Goal: Task Accomplishment & Management: Manage account settings

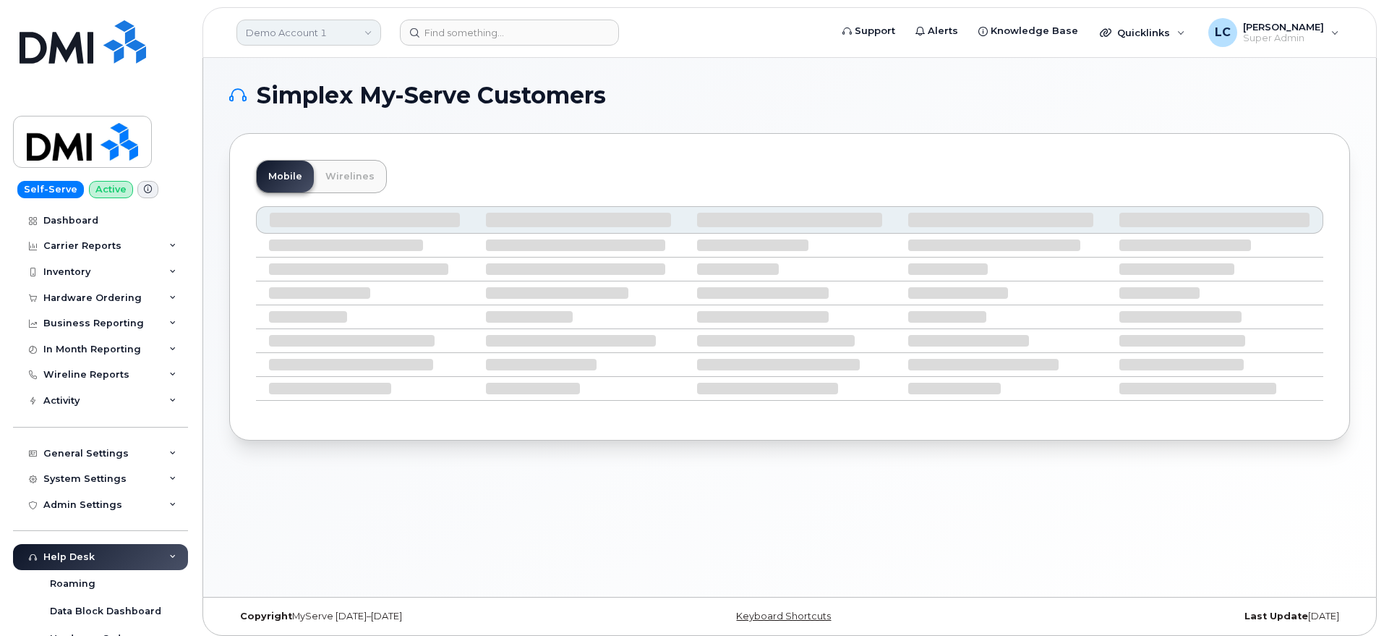
click at [358, 33] on link "Demo Account 1" at bounding box center [308, 33] width 145 height 26
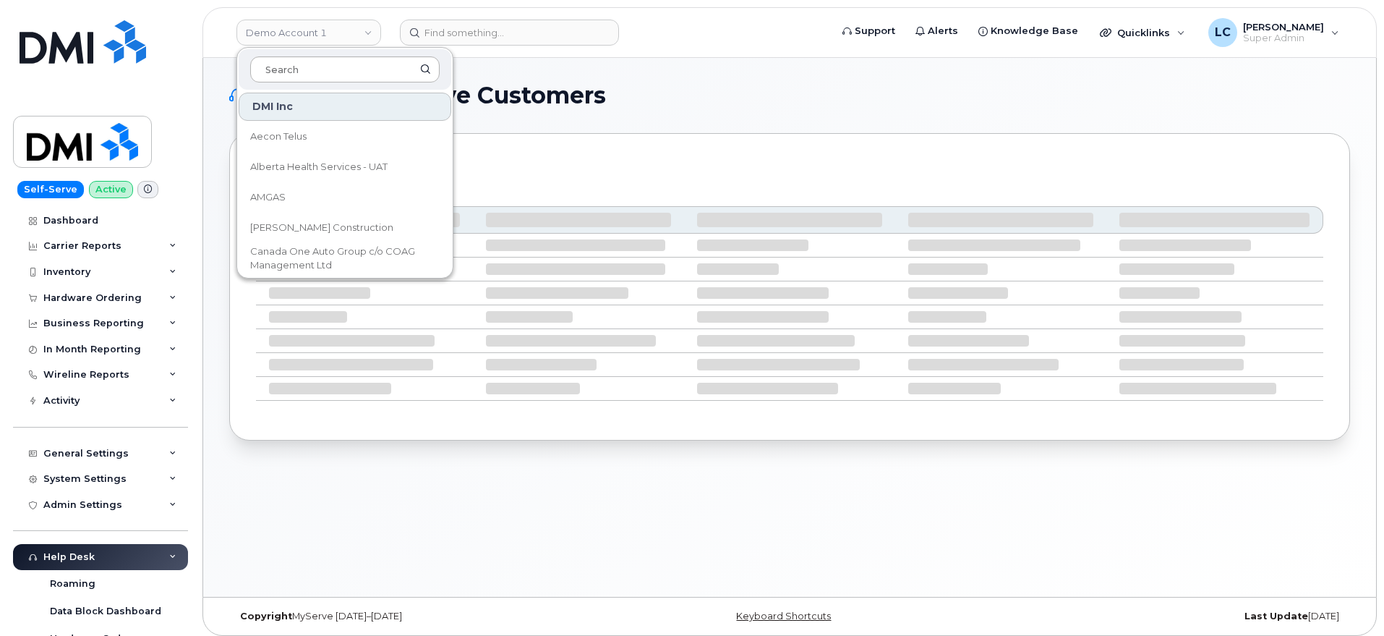
click at [323, 61] on input at bounding box center [344, 69] width 189 height 26
type input "Sask"
click at [375, 152] on div "WBM Office Systems Saskatoon Health Region" at bounding box center [344, 156] width 215 height 130
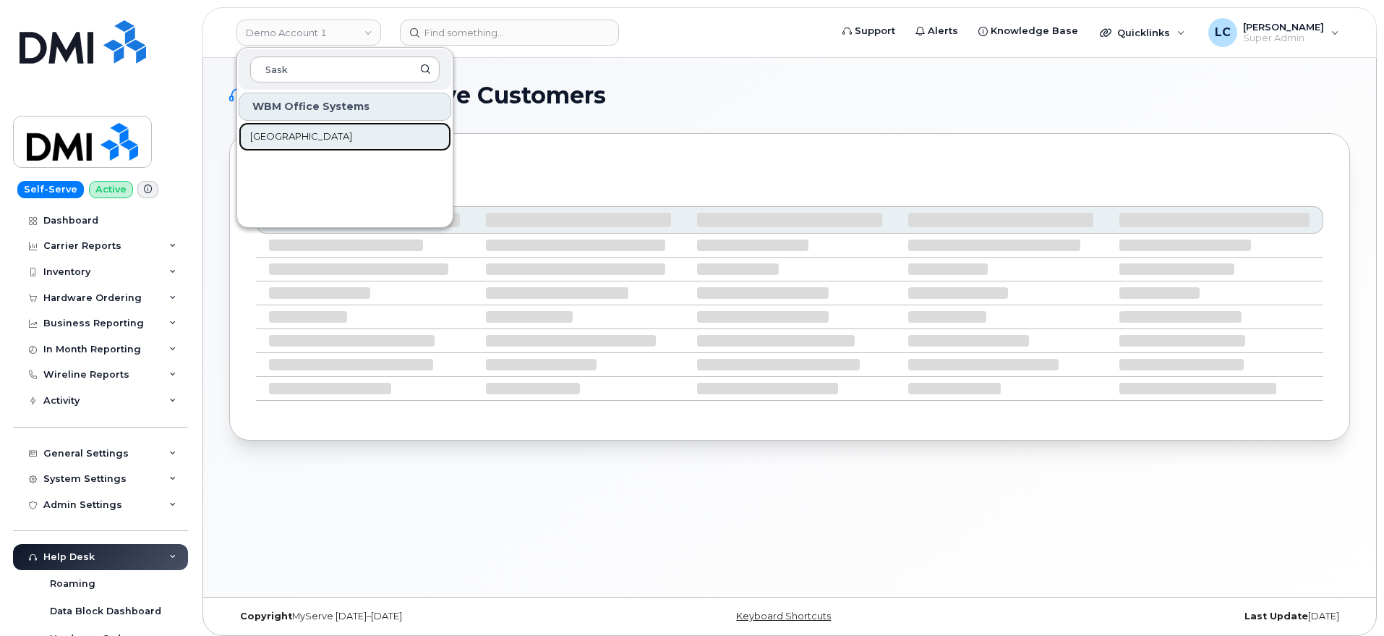
click at [374, 132] on link "[GEOGRAPHIC_DATA]" at bounding box center [345, 136] width 213 height 29
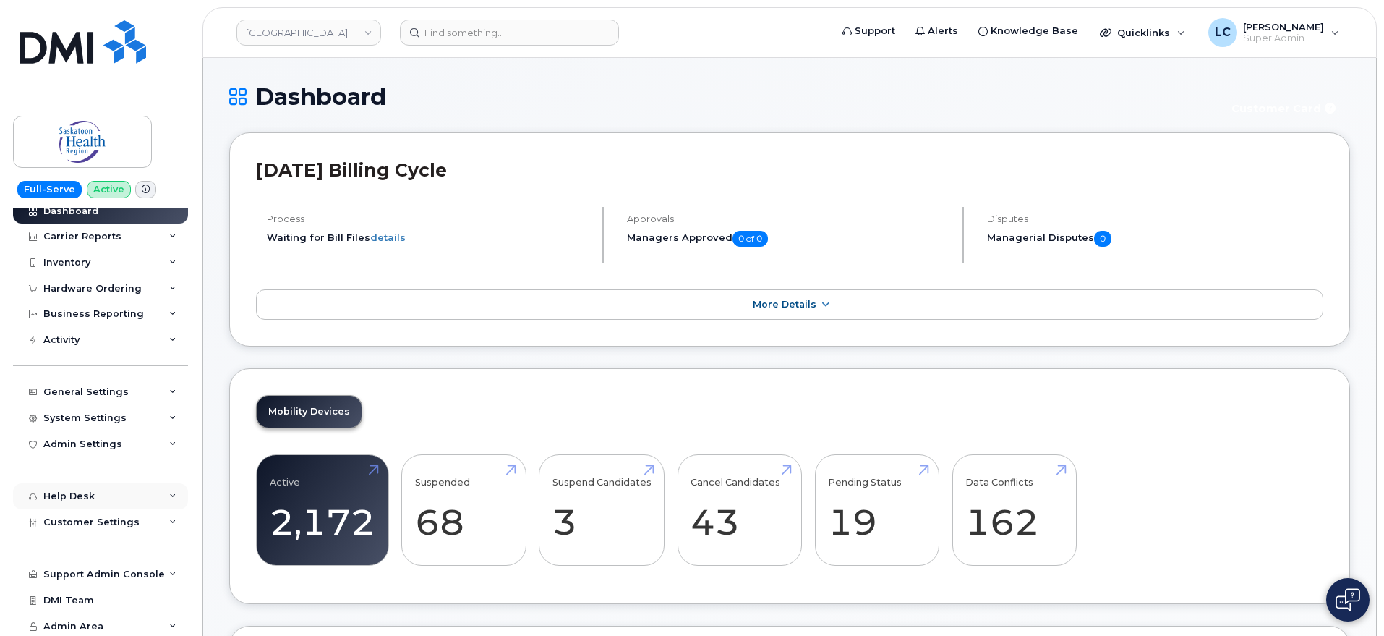
scroll to position [12, 0]
click at [98, 529] on div "Customer Settings" at bounding box center [100, 520] width 175 height 26
click at [82, 551] on div "General" at bounding box center [70, 545] width 40 height 13
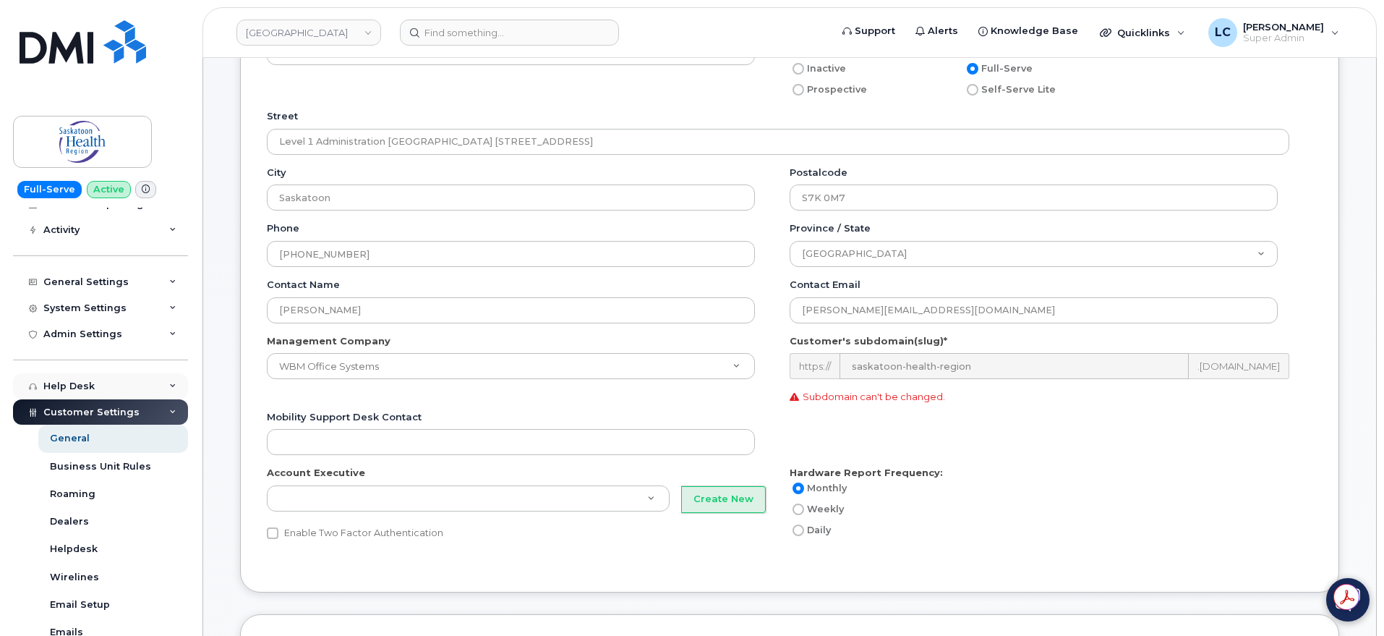
scroll to position [90, 0]
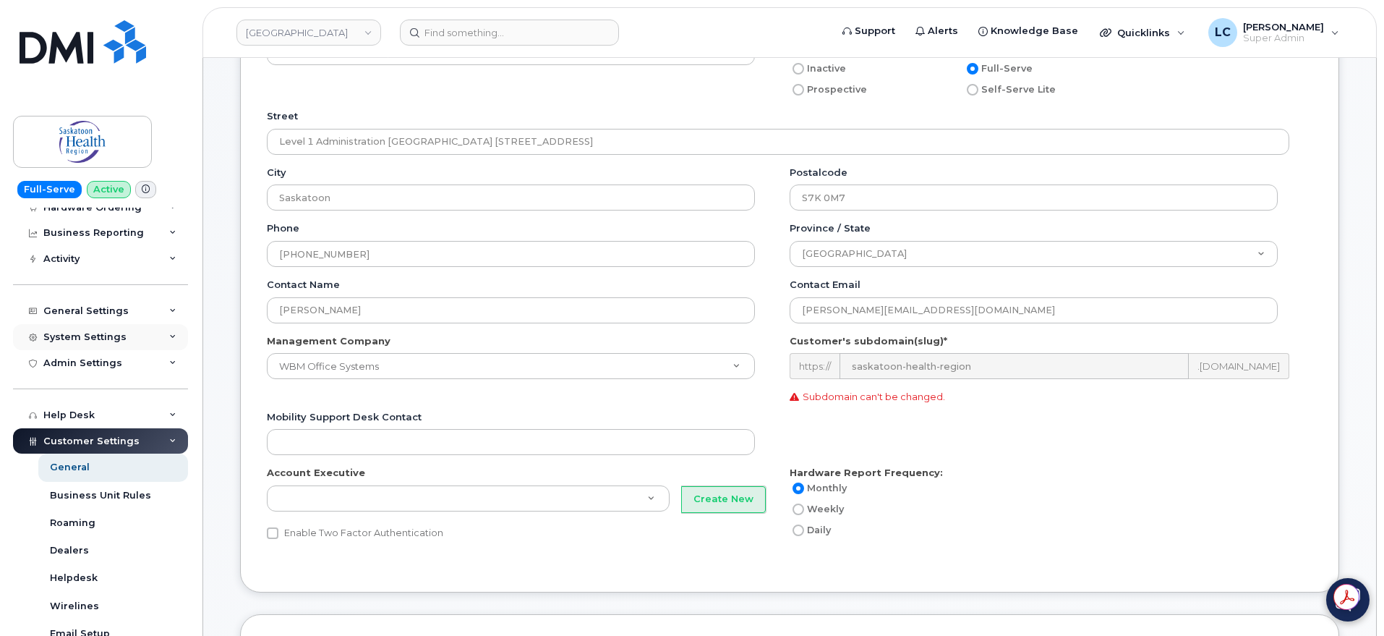
click at [144, 336] on div "System Settings" at bounding box center [100, 337] width 175 height 26
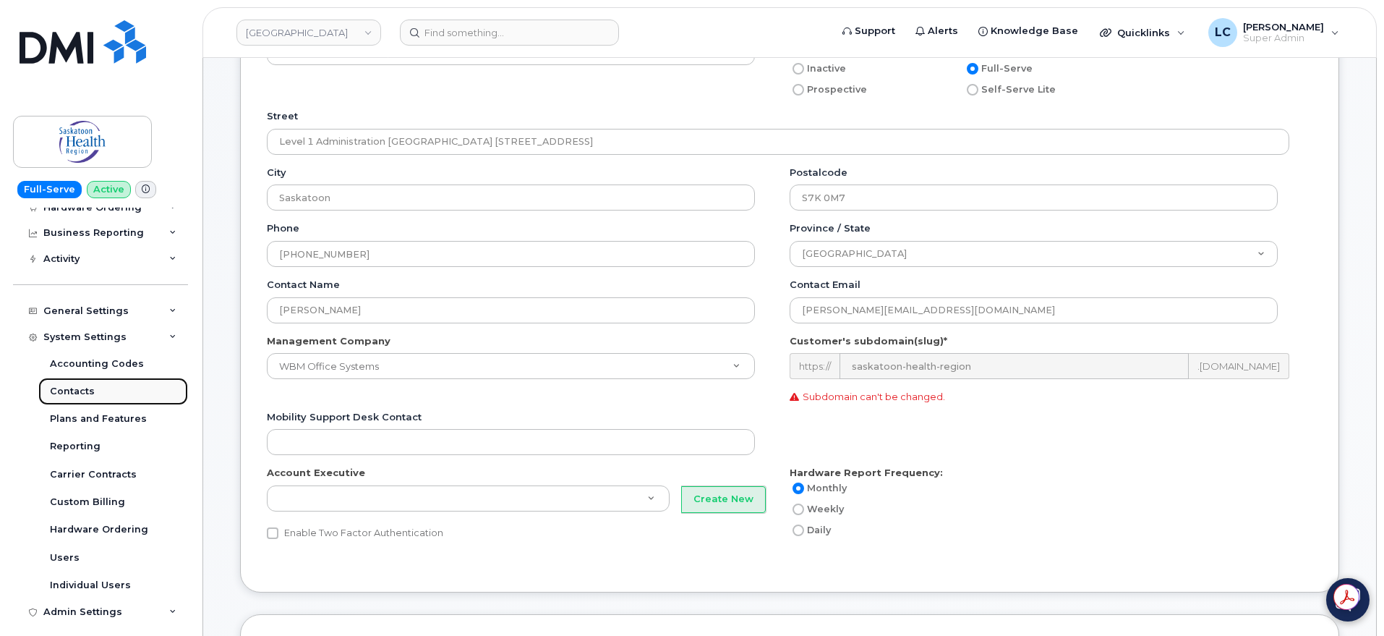
click at [100, 390] on link "Contacts" at bounding box center [113, 390] width 150 height 27
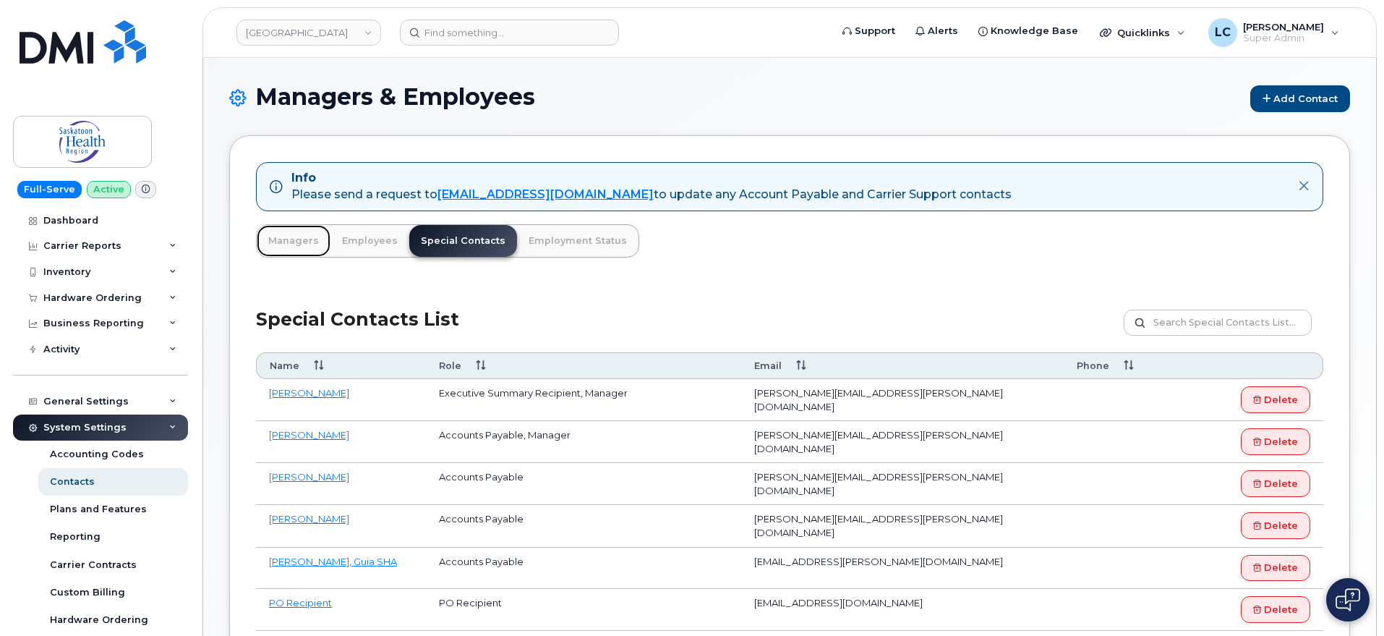
click at [283, 244] on link "Managers" at bounding box center [294, 241] width 74 height 32
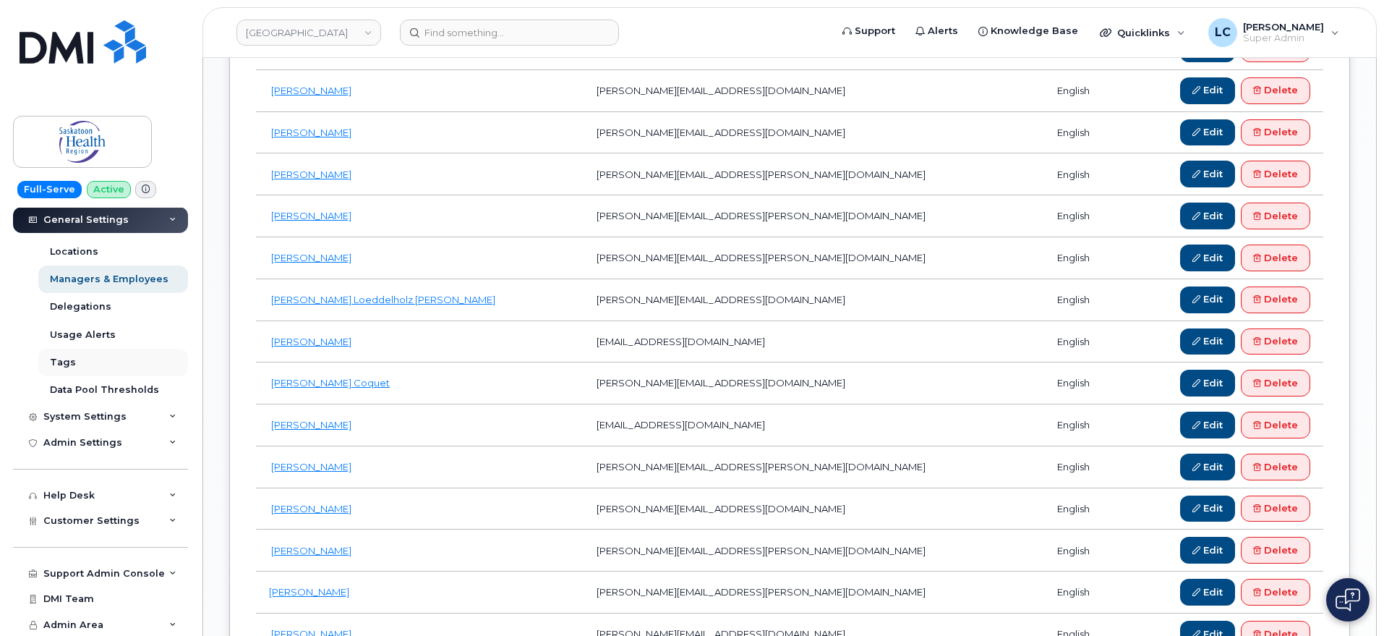
scroll to position [261, 0]
click at [152, 517] on div "Customer Settings" at bounding box center [100, 519] width 175 height 26
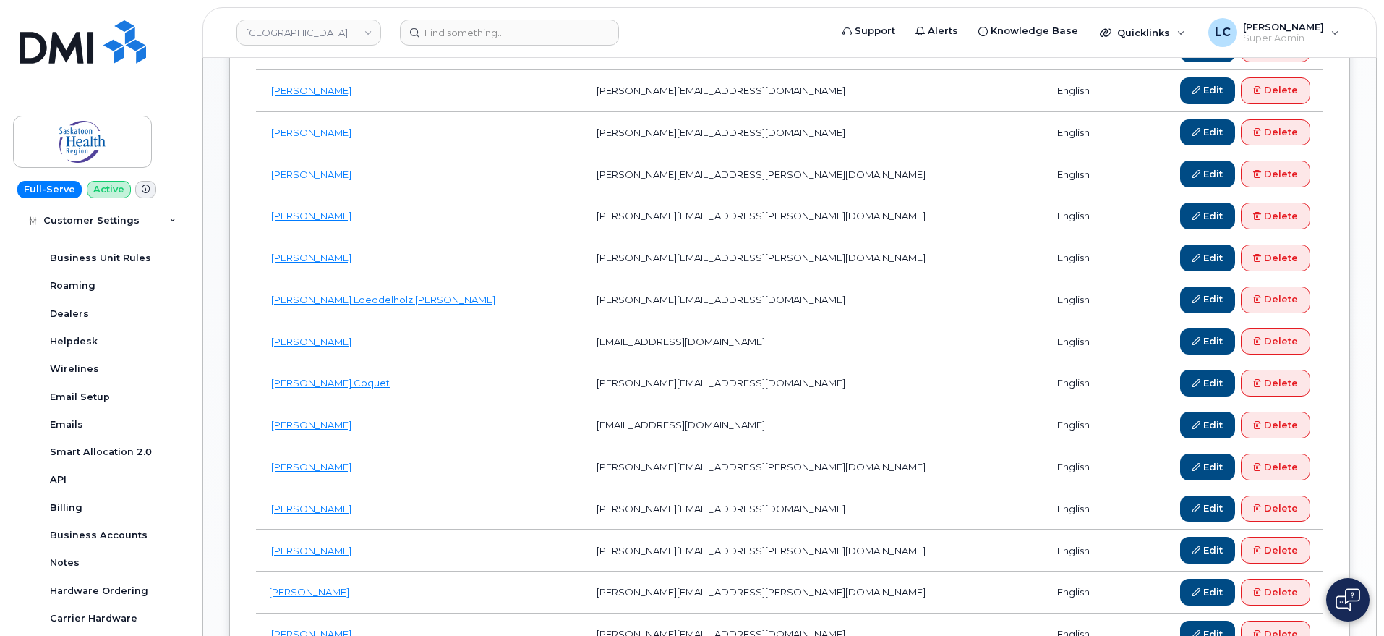
scroll to position [623, 0]
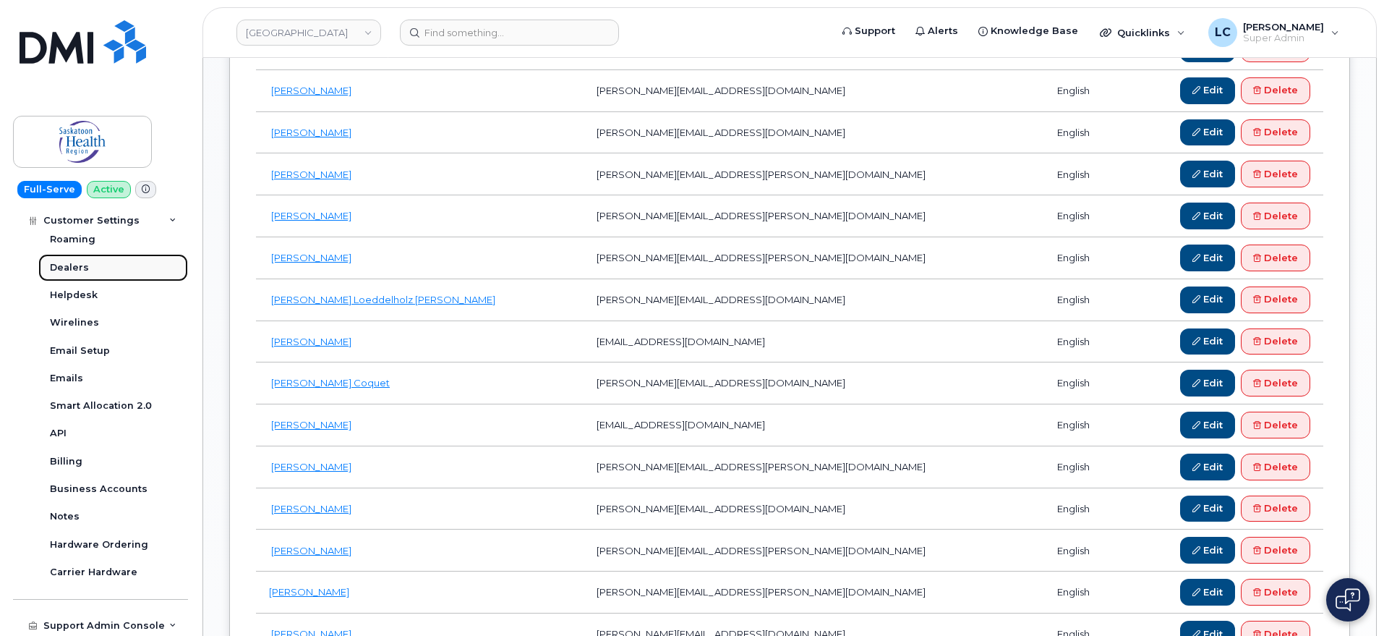
click at [92, 268] on link "Dealers" at bounding box center [113, 267] width 150 height 27
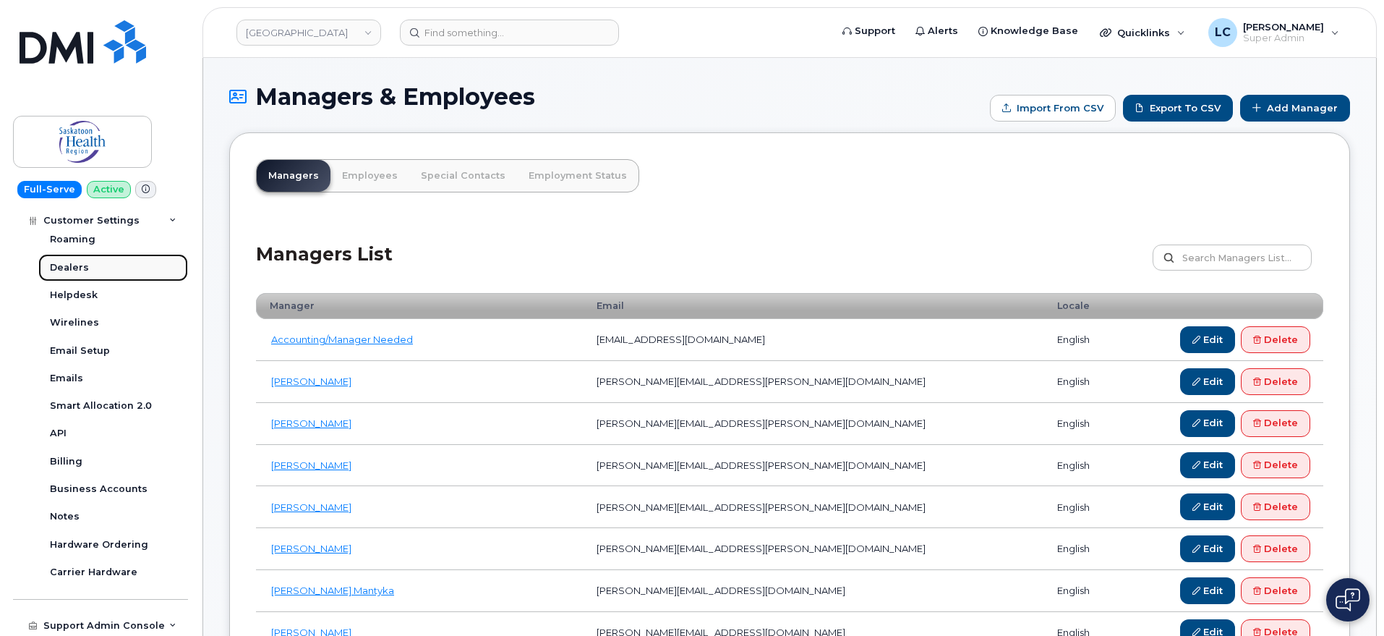
scroll to position [374, 0]
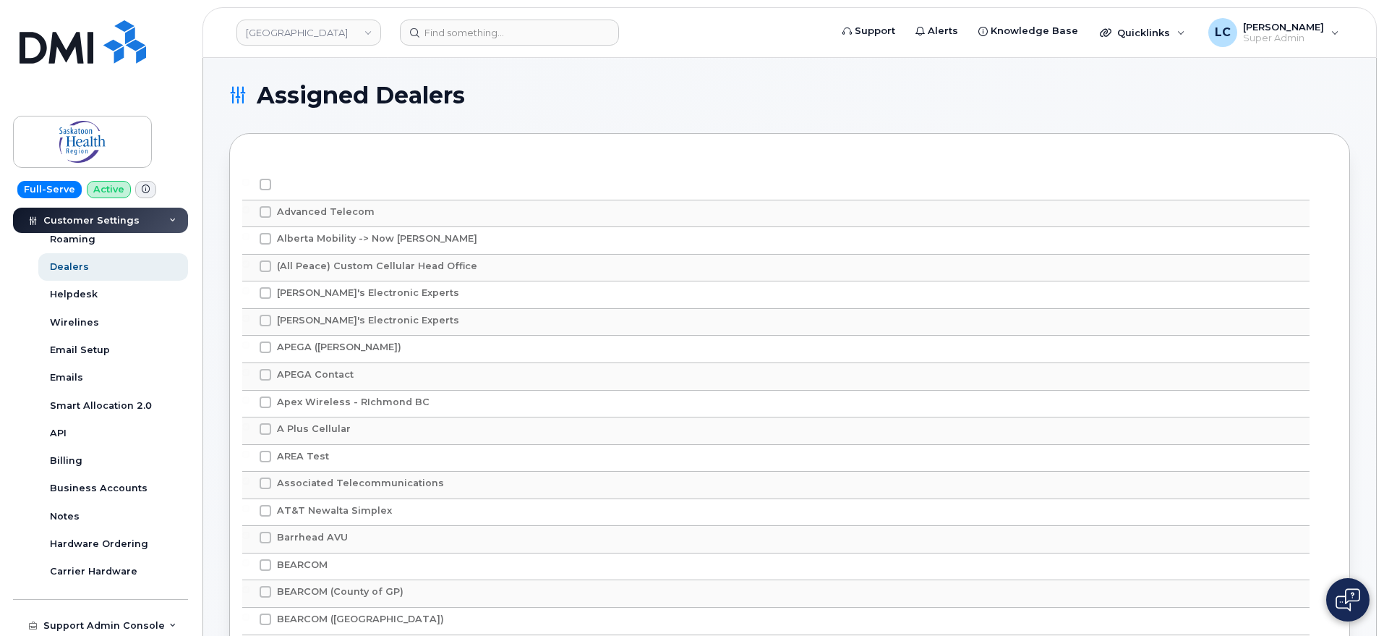
click at [364, 347] on span "APEGA (Arjun Chauhan)" at bounding box center [339, 346] width 124 height 11
click at [249, 347] on input "APEGA (Arjun Chauhan)" at bounding box center [245, 344] width 7 height 7
click at [364, 347] on span "APEGA (Arjun Chauhan)" at bounding box center [339, 346] width 124 height 11
click at [249, 347] on input "APEGA (Arjun Chauhan)" at bounding box center [245, 344] width 7 height 7
checkbox input "false"
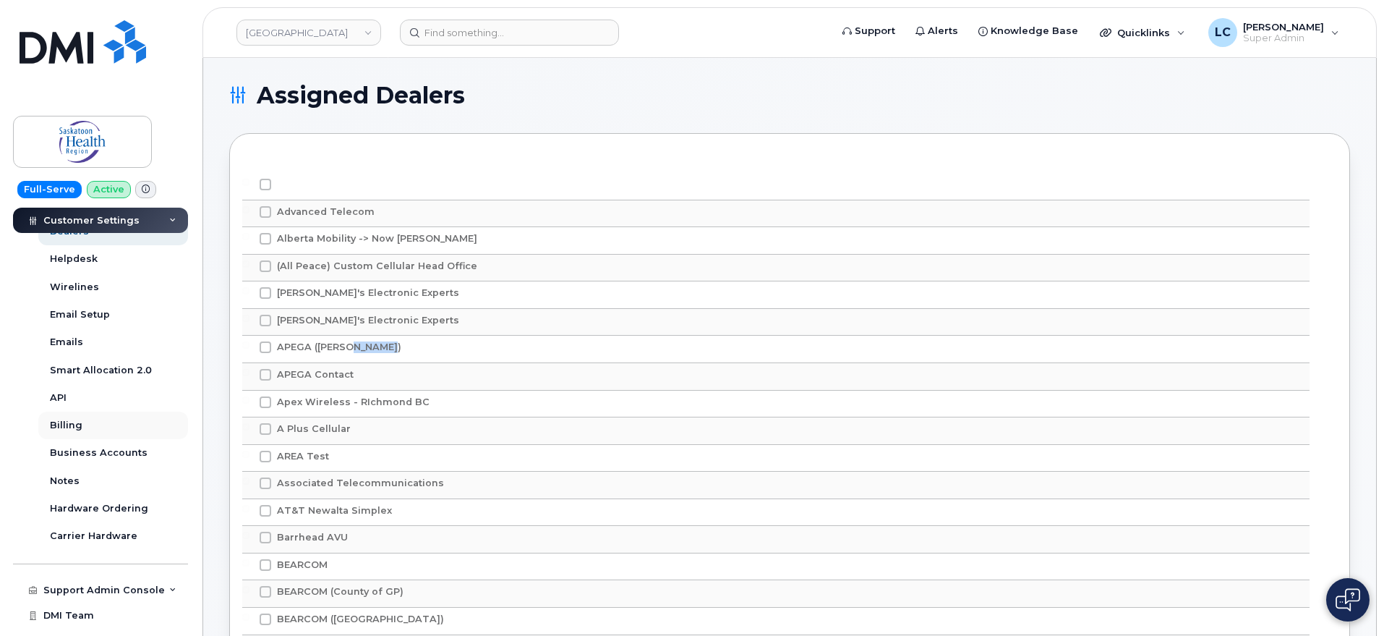
scroll to position [427, 0]
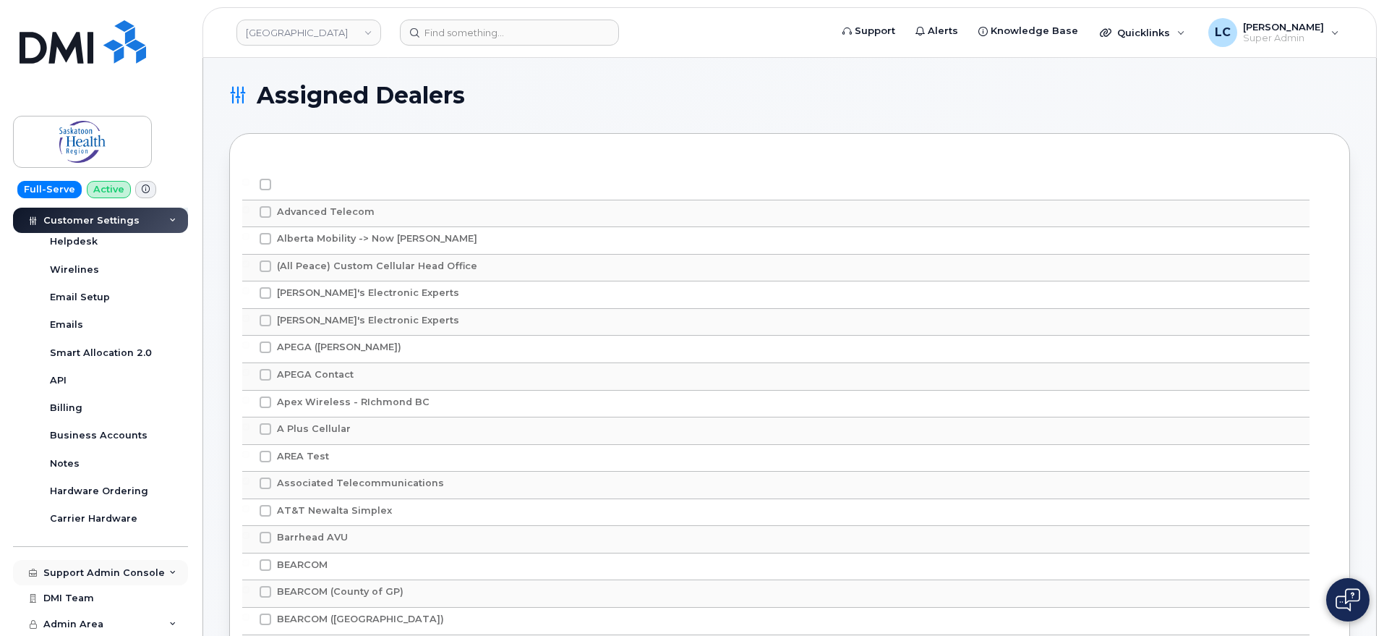
click at [161, 571] on div "Support Admin Console" at bounding box center [100, 573] width 175 height 26
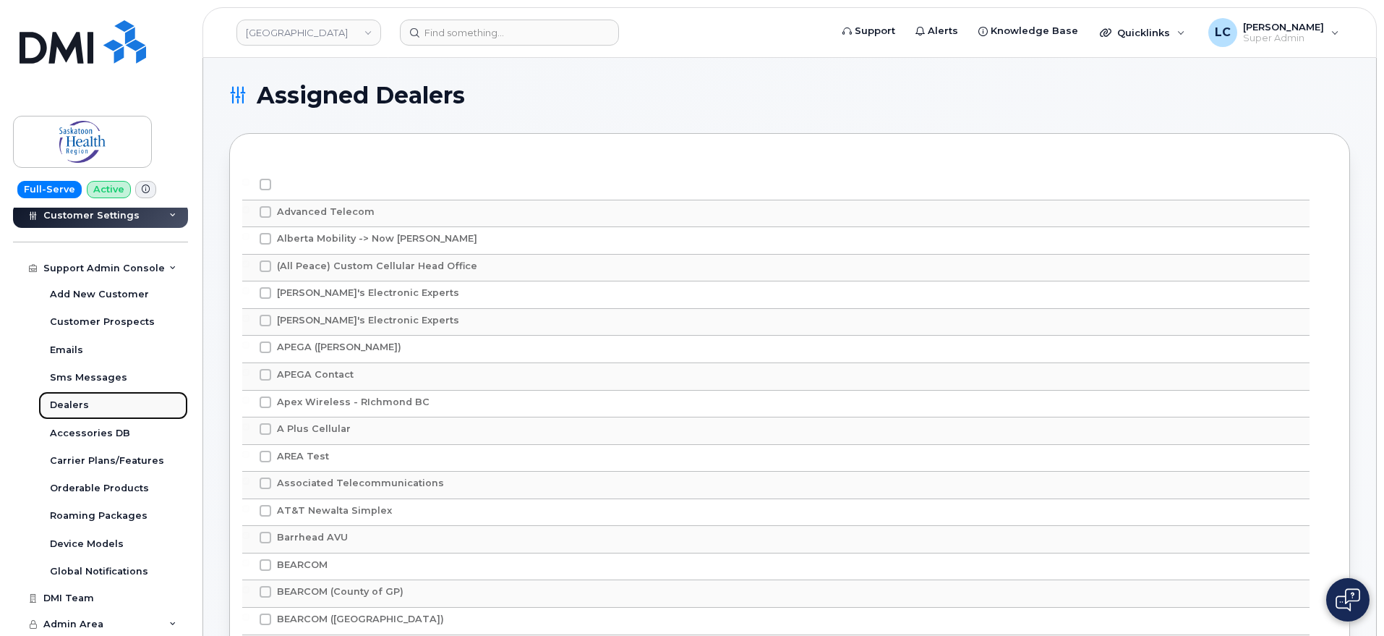
click at [83, 394] on link "Dealers" at bounding box center [113, 404] width 150 height 27
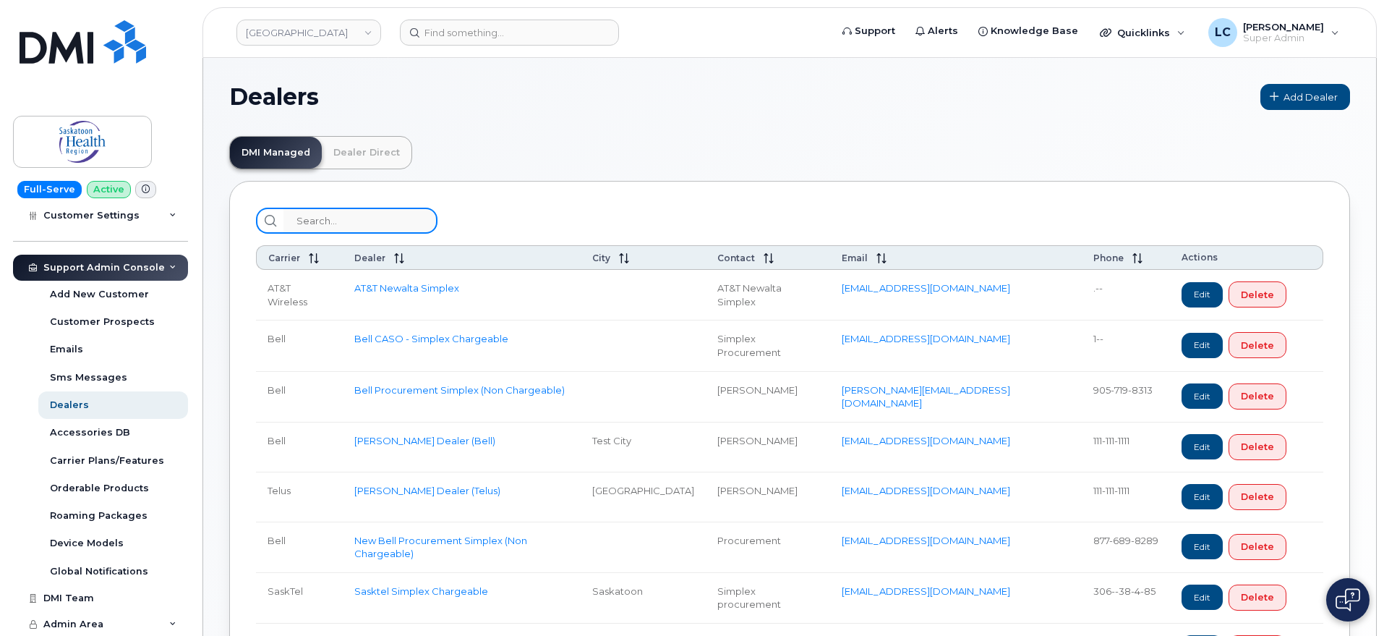
click at [350, 225] on input "search" at bounding box center [360, 221] width 154 height 26
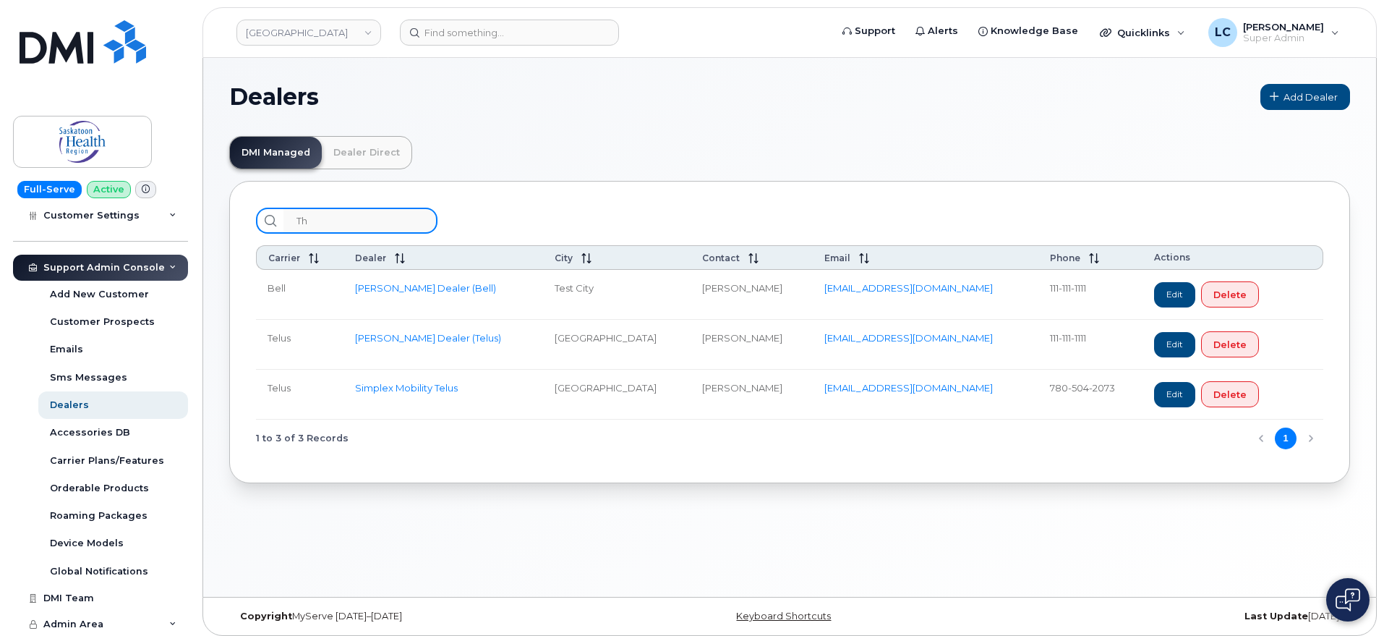
type input "T"
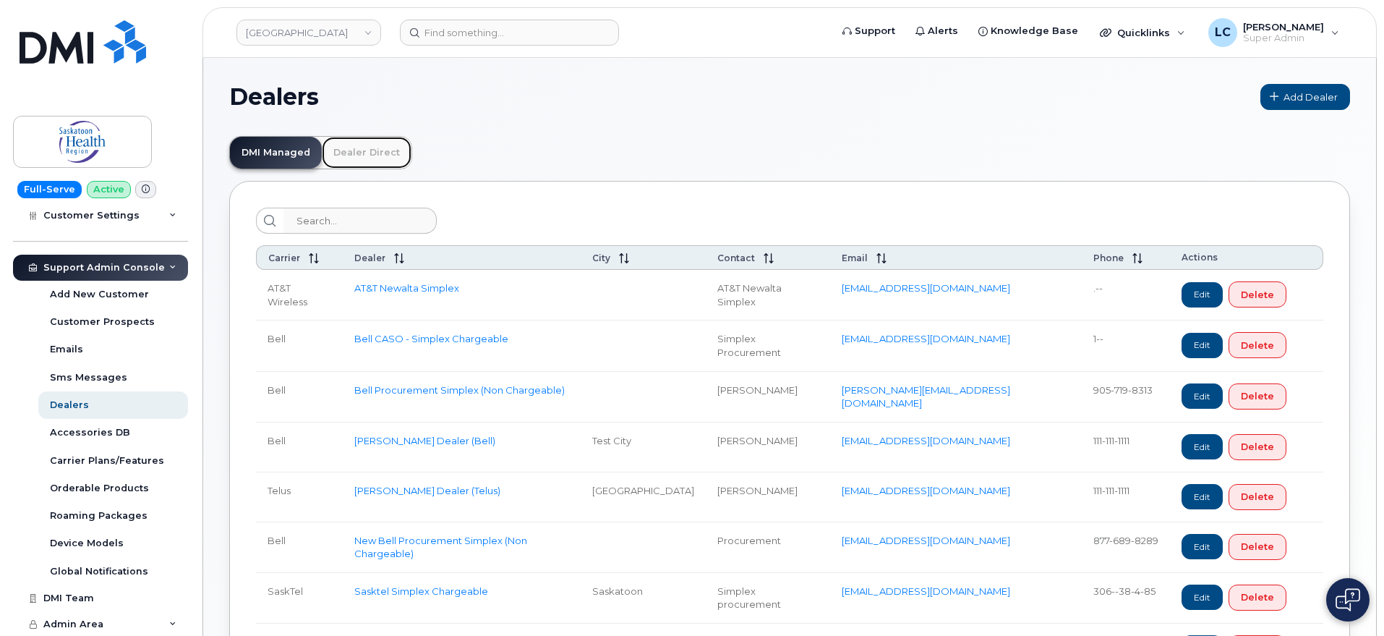
click at [359, 152] on link "Dealer Direct" at bounding box center [367, 153] width 90 height 32
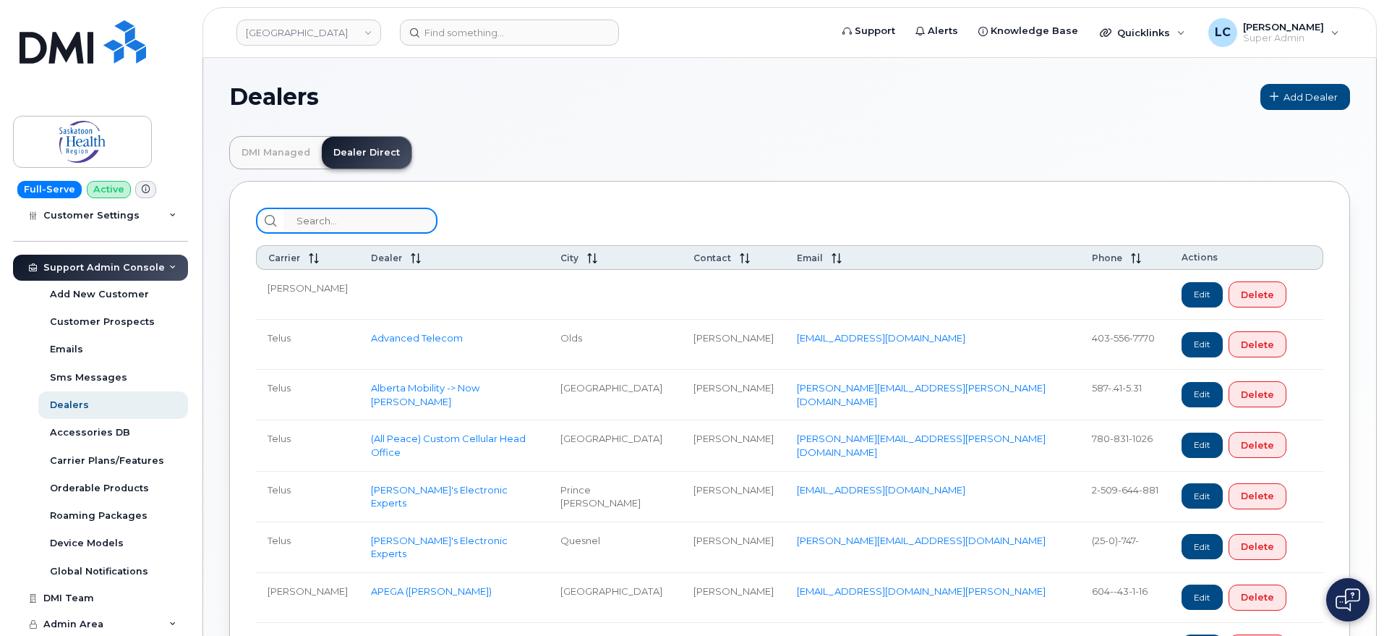
click at [359, 213] on input "search" at bounding box center [360, 221] width 154 height 26
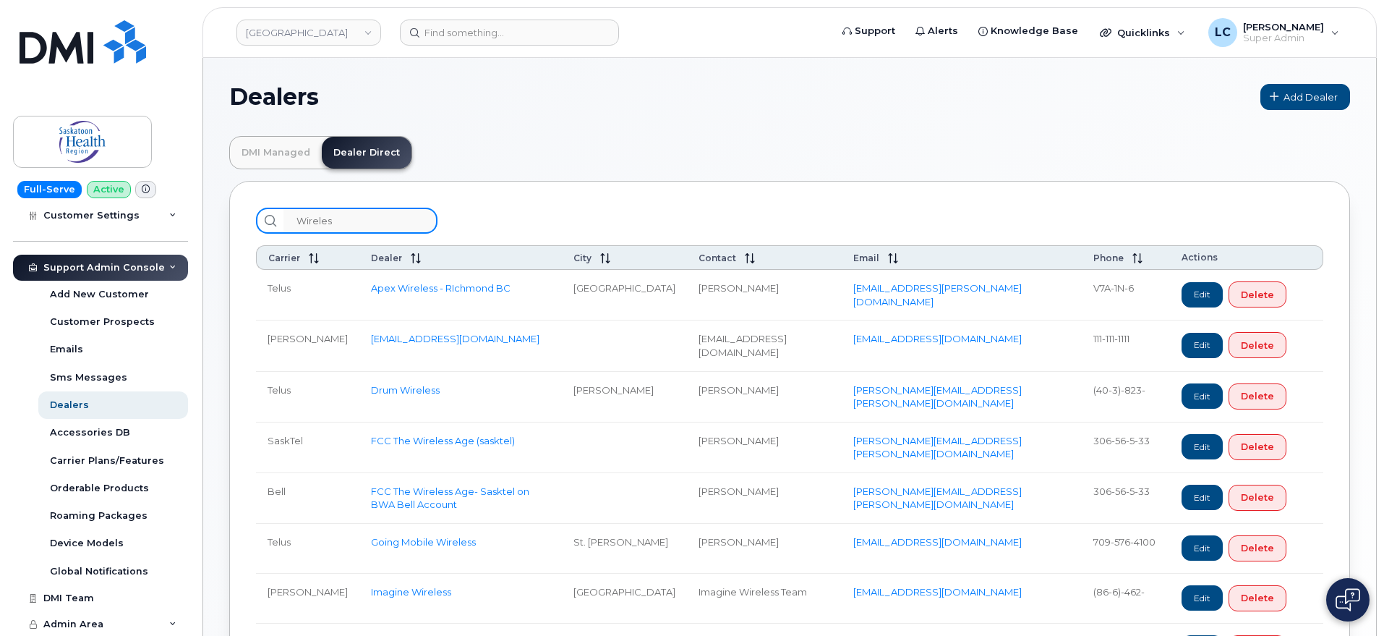
type input "Wireless"
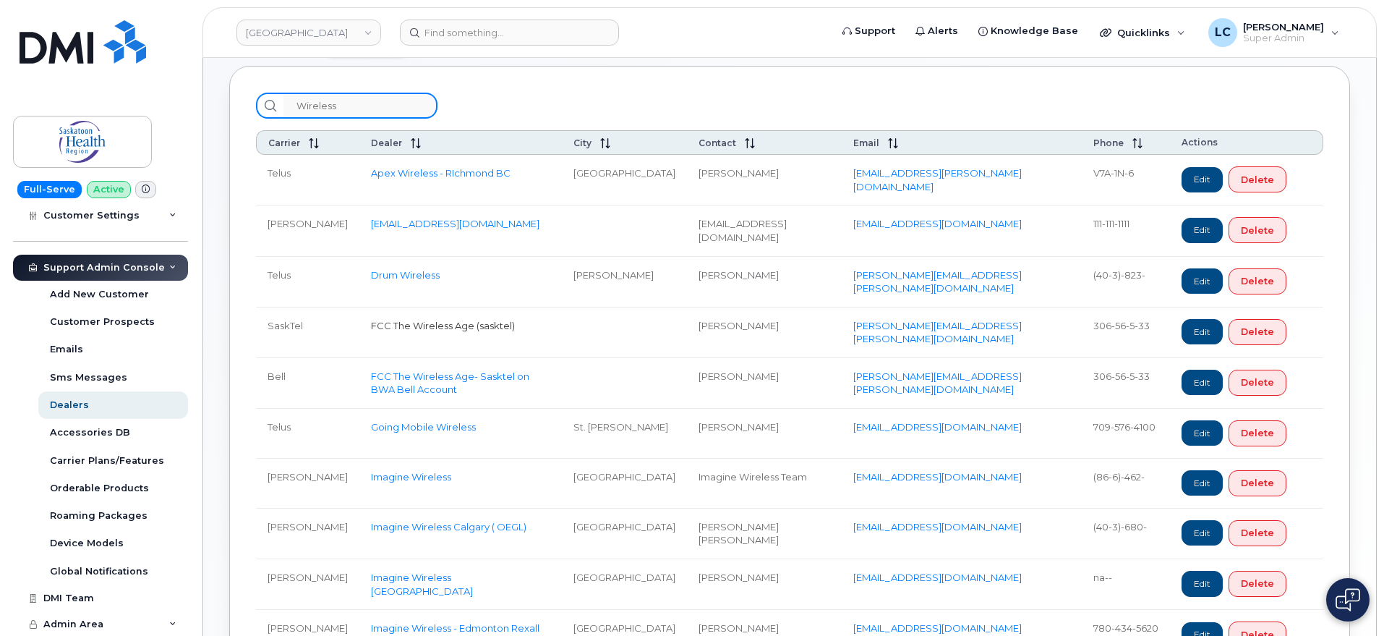
scroll to position [88, 0]
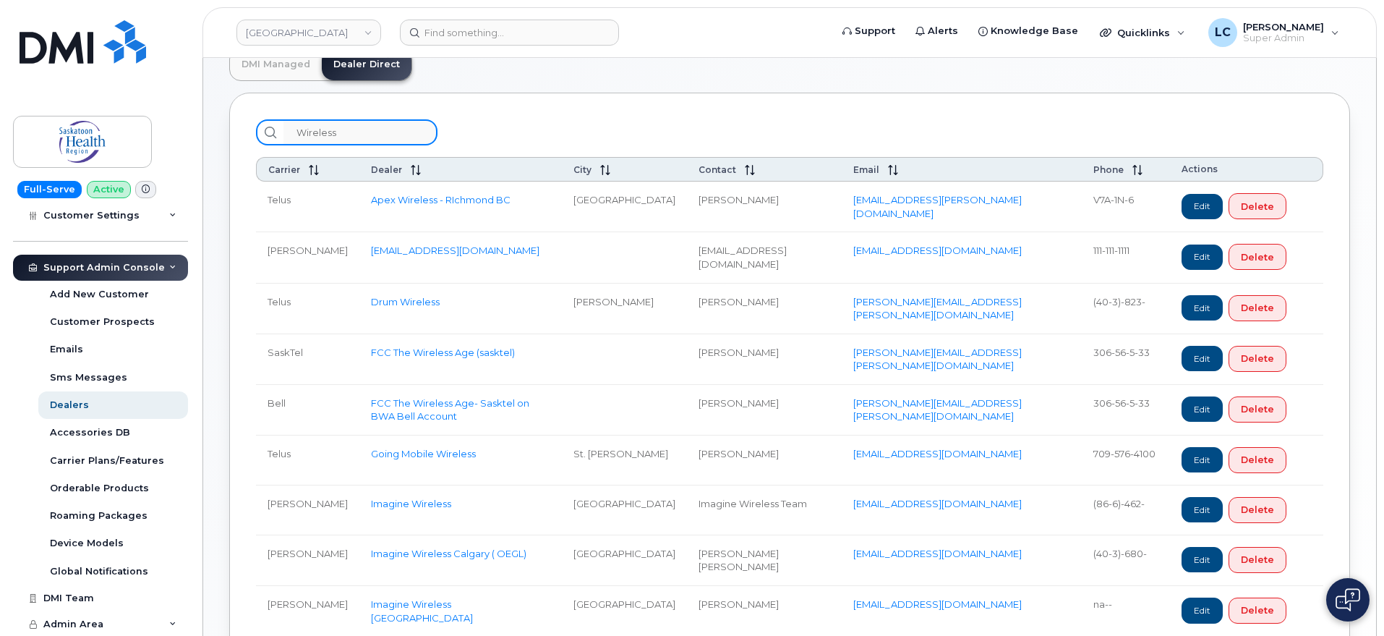
drag, startPoint x: 348, startPoint y: 130, endPoint x: 298, endPoint y: 137, distance: 50.3
click at [298, 137] on input "Wireless" at bounding box center [360, 132] width 154 height 26
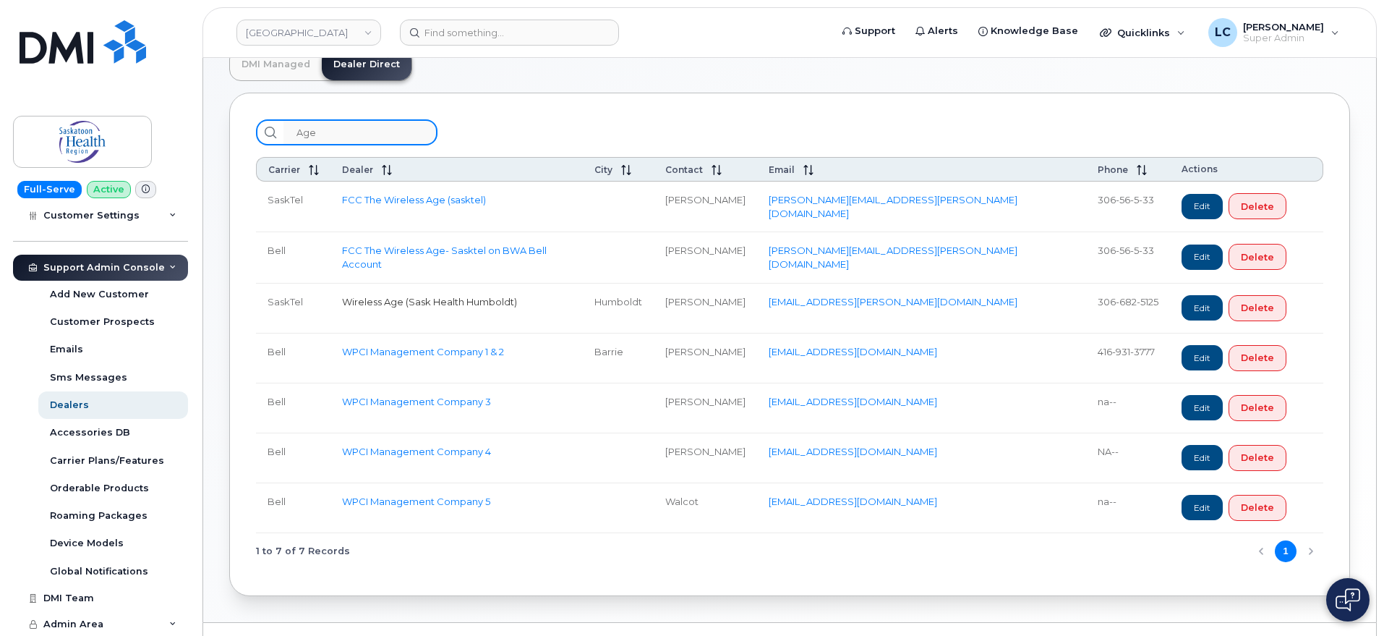
type input "Age"
click at [410, 301] on link "Wireless Age (Sask Health Humboldt)" at bounding box center [429, 302] width 175 height 12
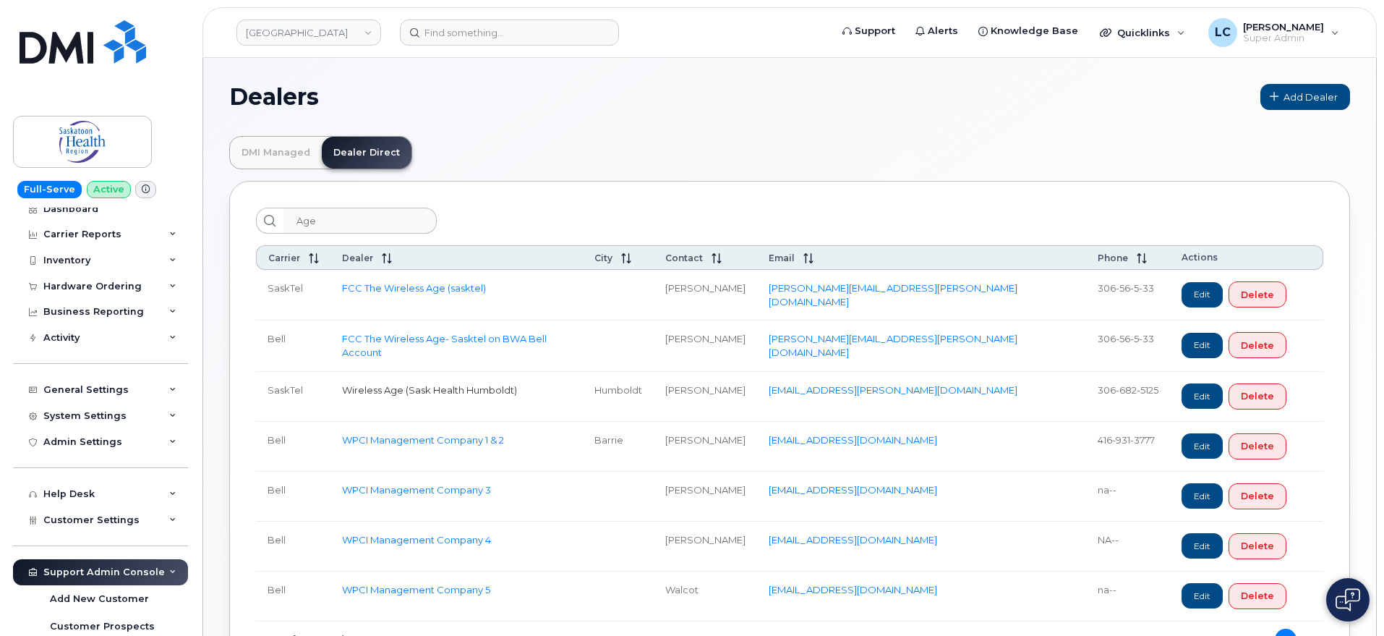
select select "5"
select select "9"
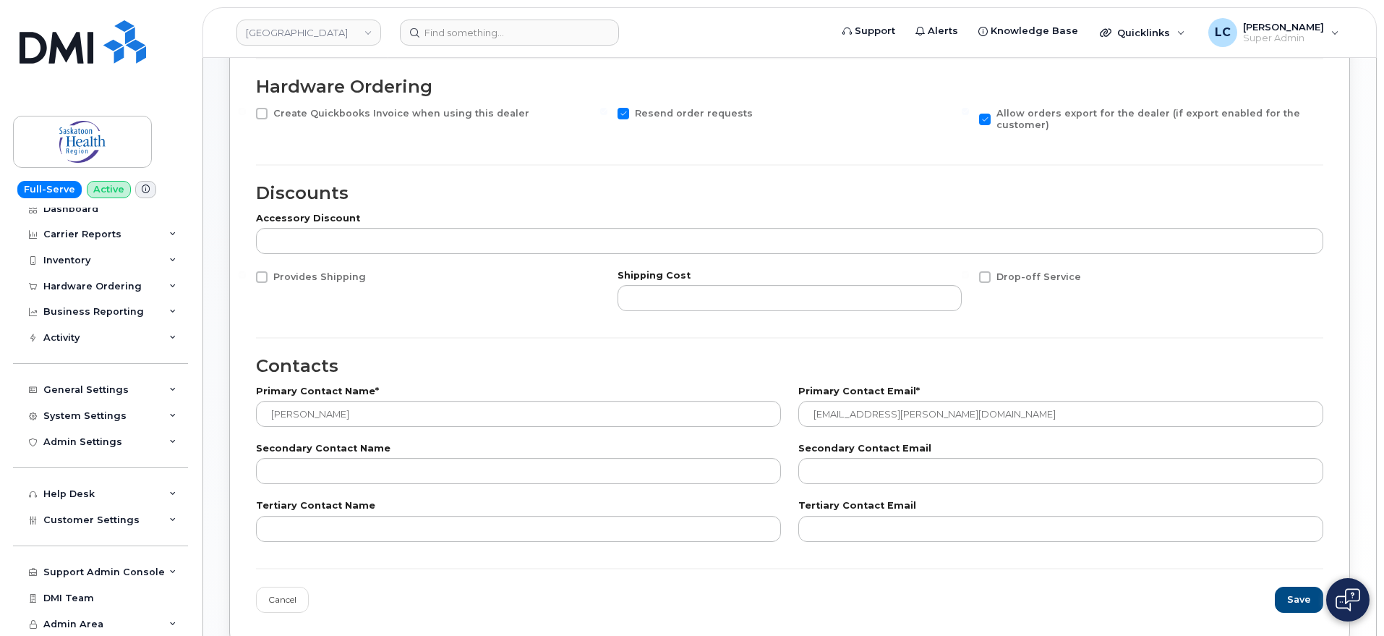
scroll to position [452, 0]
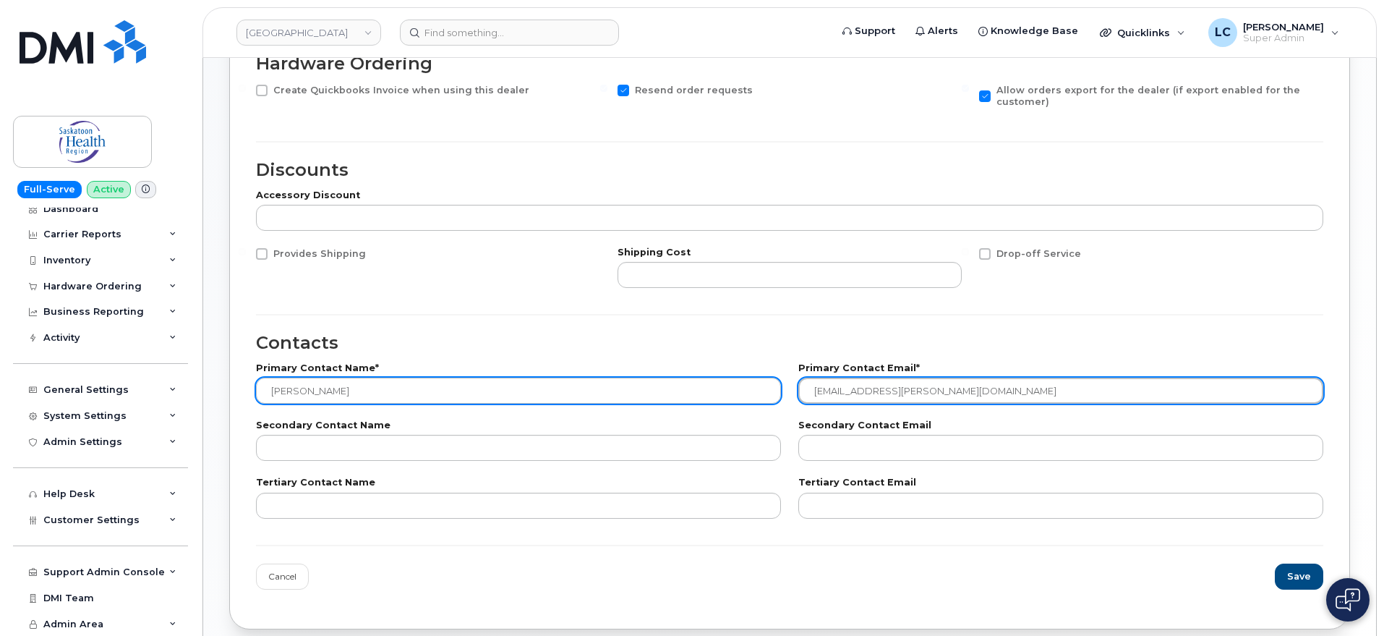
drag, startPoint x: 1012, startPoint y: 387, endPoint x: 769, endPoint y: 393, distance: 243.0
click at [770, 393] on div "Primary Contact Name* Tia Nienaber Primary Contact Email* Tia.nienaber@thewirel…" at bounding box center [789, 383] width 1085 height 57
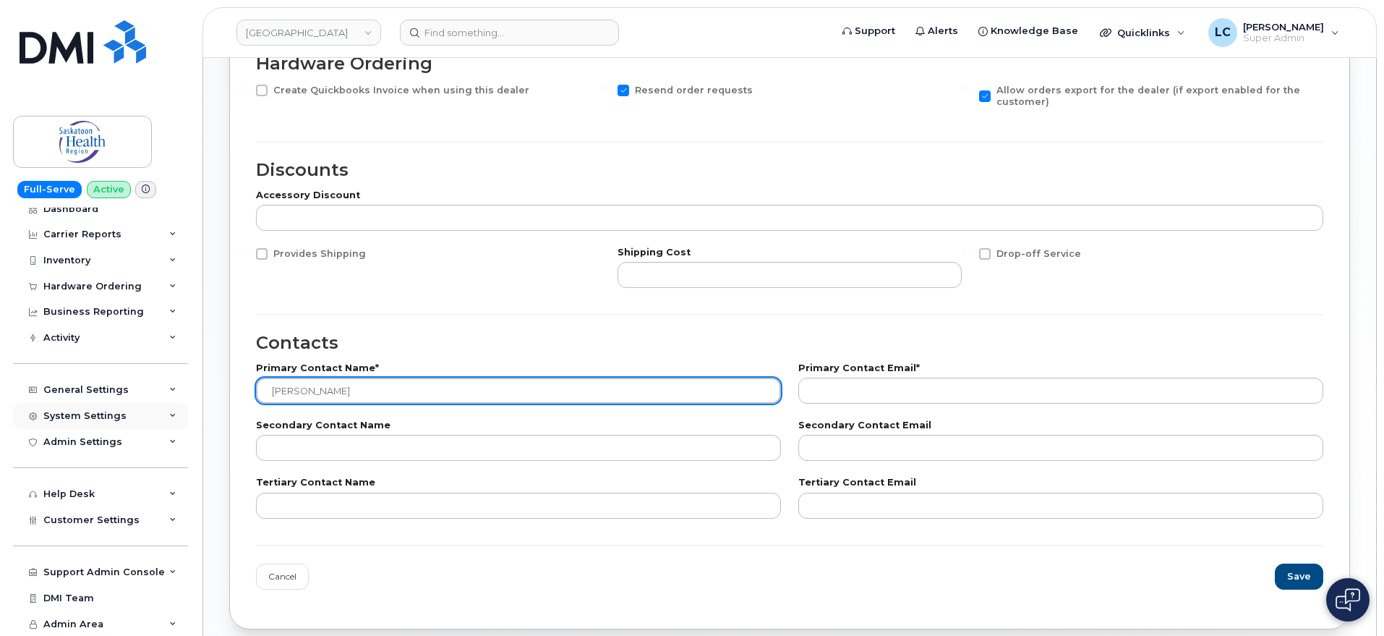
drag, startPoint x: 291, startPoint y: 392, endPoint x: 116, endPoint y: 407, distance: 175.7
click at [203, 407] on div "Saskatoon Health Region Support Alerts Knowledge Base Quicklinks Suspend / Canc…" at bounding box center [789, 130] width 1173 height 1049
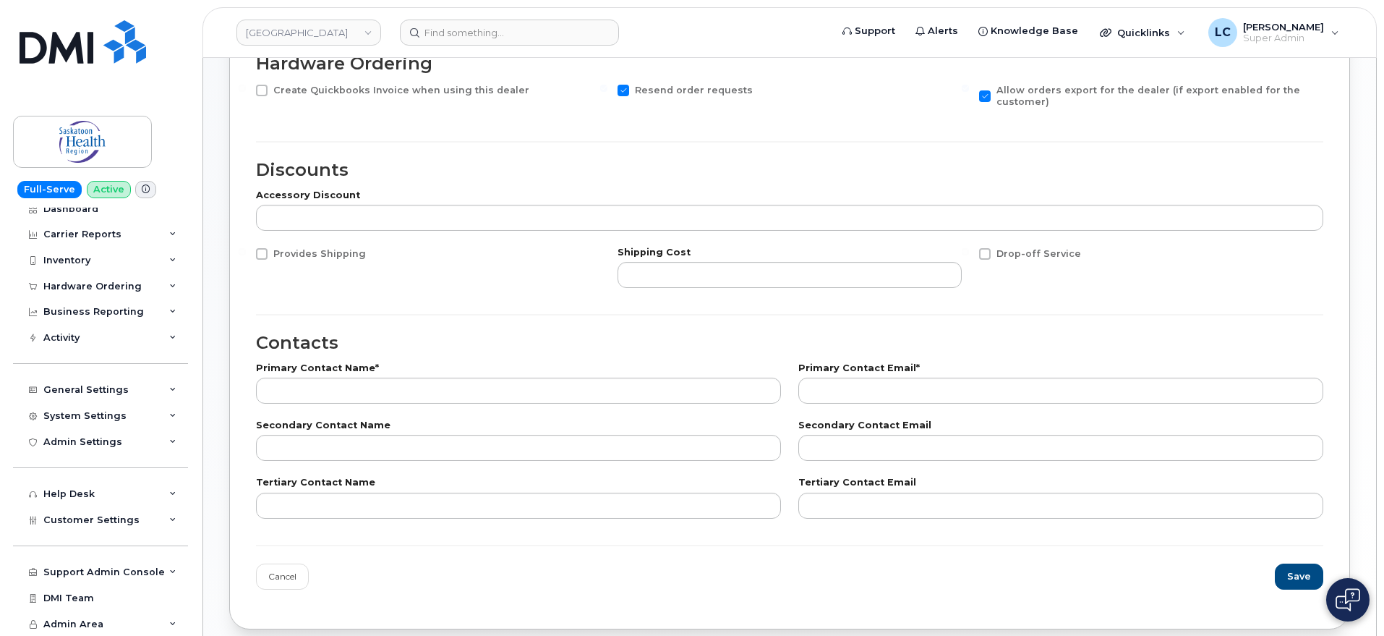
click at [913, 374] on div "Primary Contact Email*" at bounding box center [1060, 384] width 525 height 40
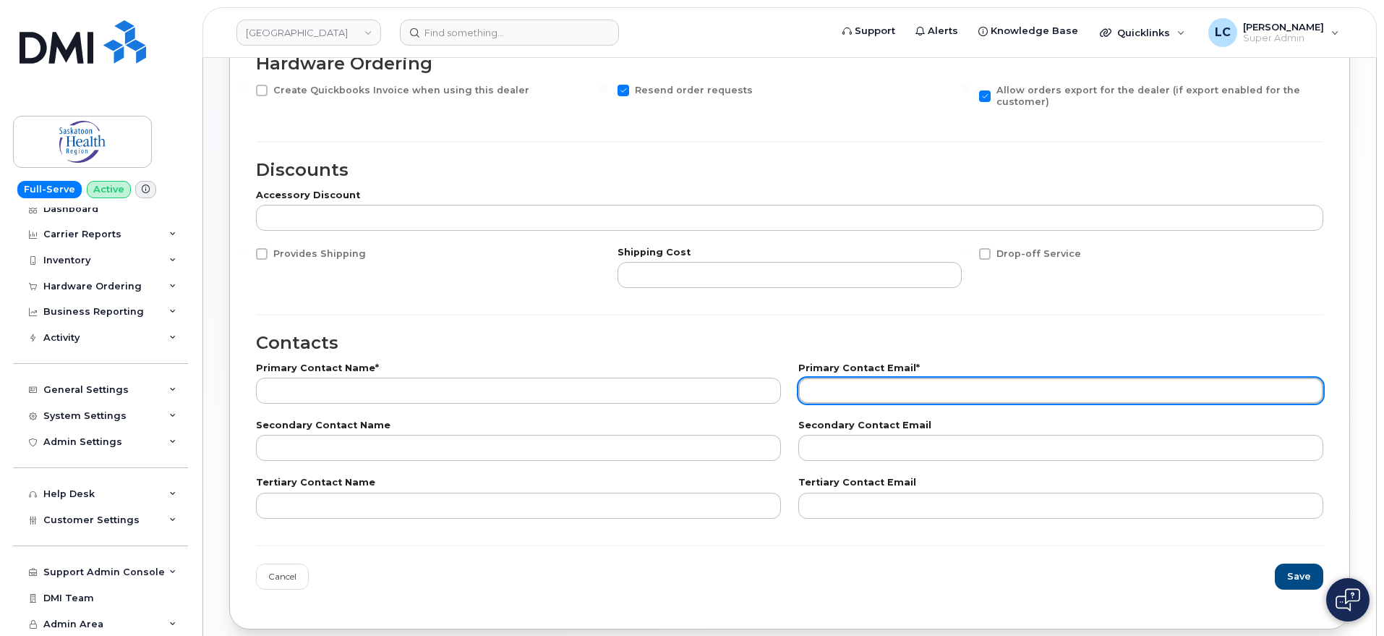
click at [910, 383] on input "email" at bounding box center [1060, 390] width 525 height 26
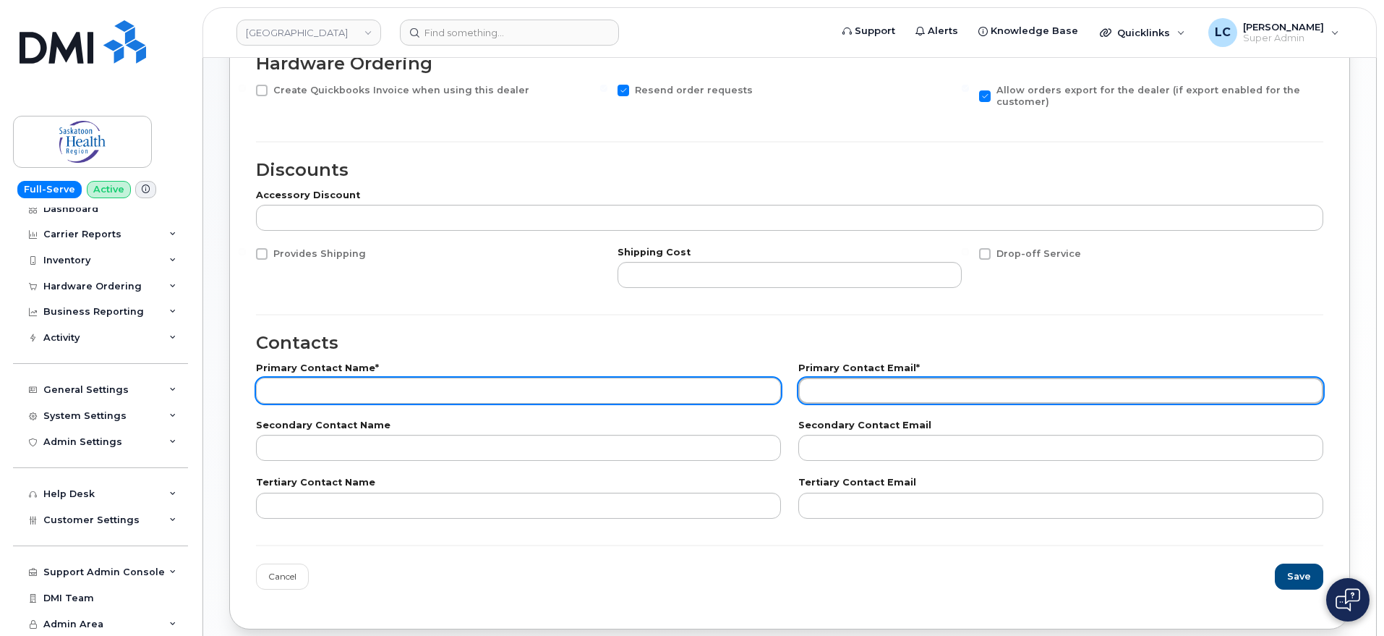
paste input "• healthorders@thewirelessage.com"
drag, startPoint x: 836, startPoint y: 389, endPoint x: 737, endPoint y: 400, distance: 99.7
click at [738, 398] on div "Primary Contact Name* Primary Contact Email* • healthorders@thewirelessage.com" at bounding box center [789, 383] width 1085 height 57
type input "healthorders@thewirelessage.com"
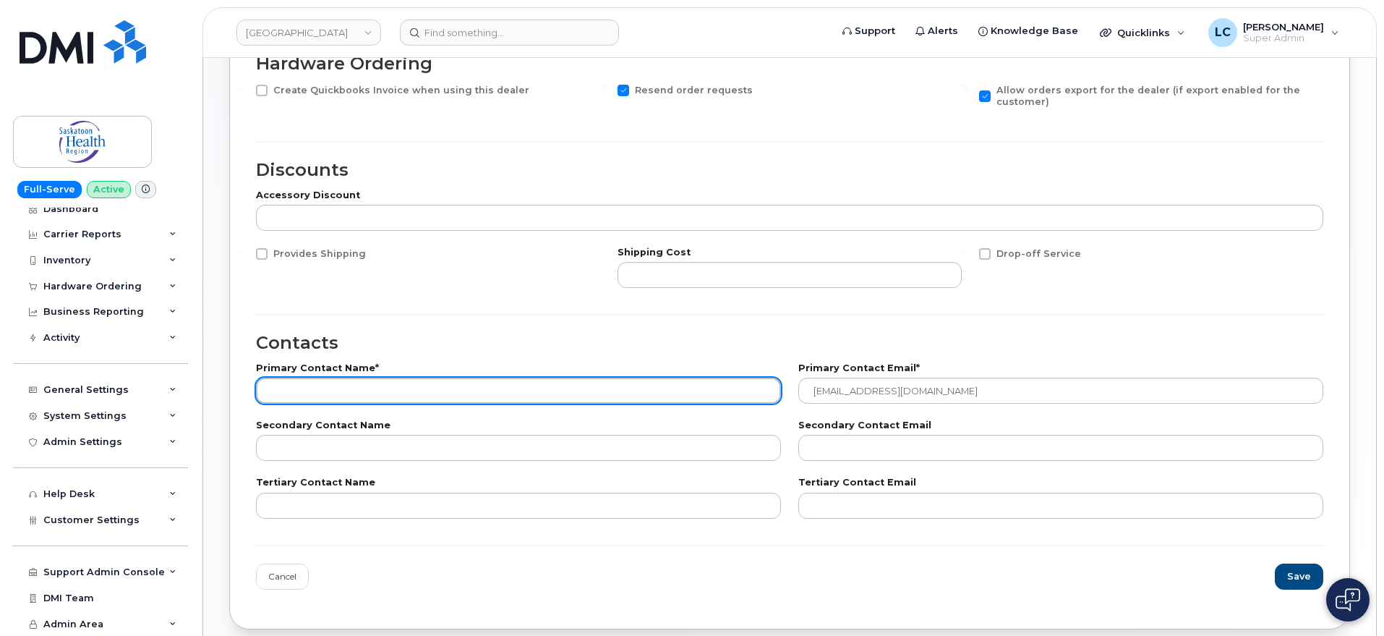
click at [704, 393] on input "text" at bounding box center [518, 390] width 525 height 26
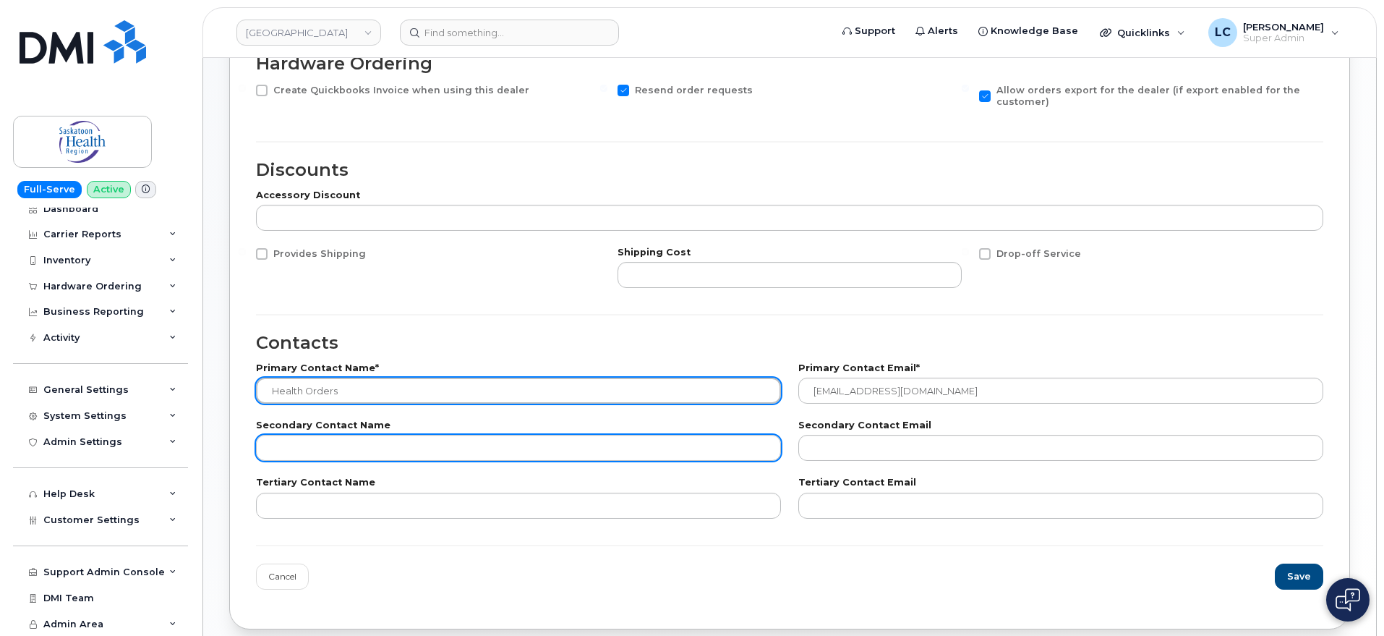
type input "Health Orders"
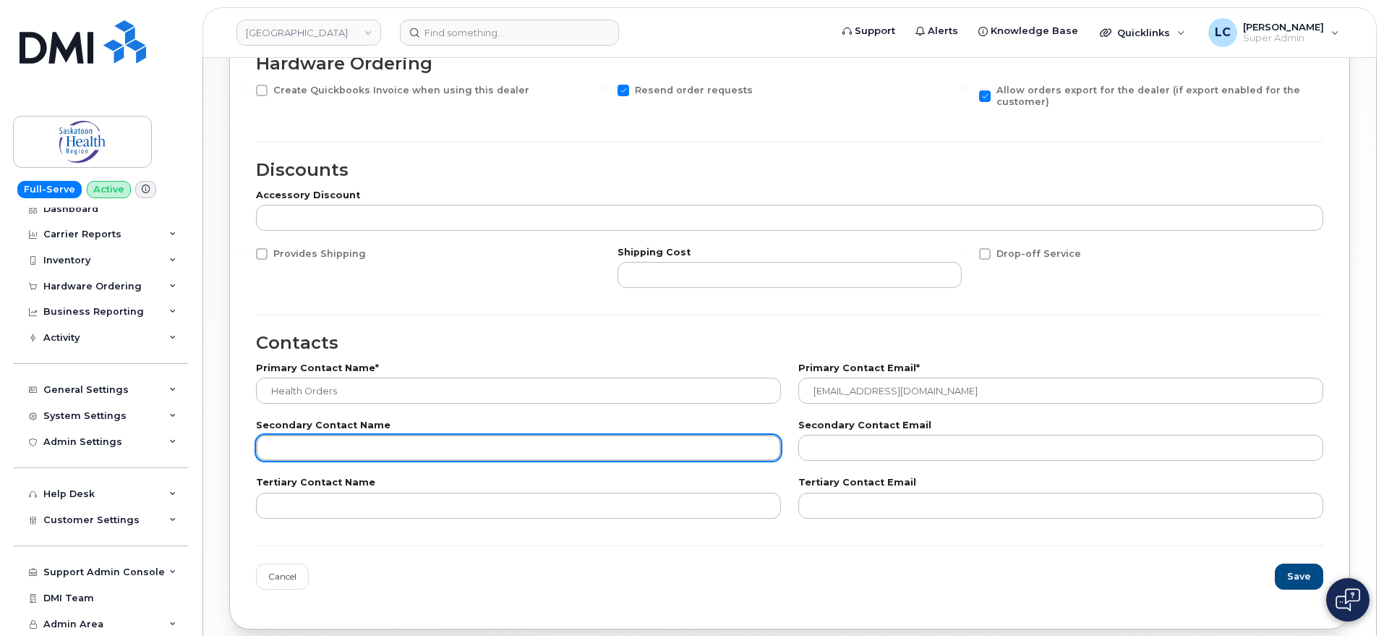
click at [418, 443] on input "text" at bounding box center [518, 448] width 525 height 26
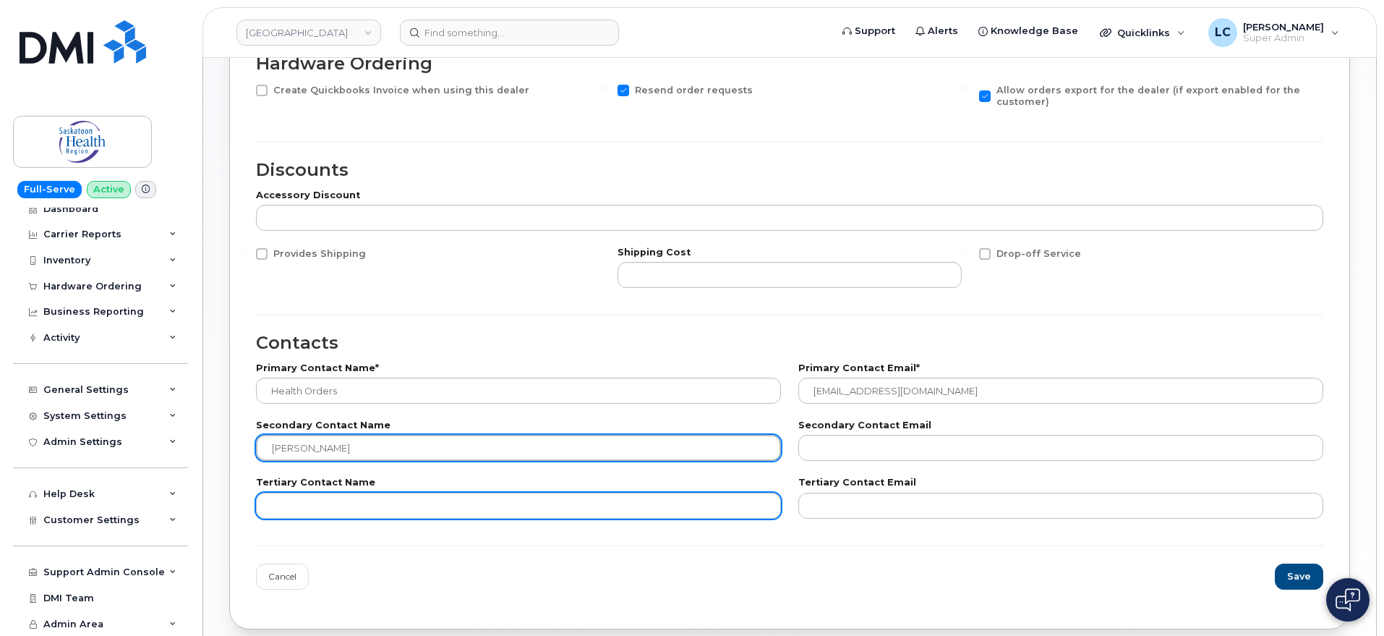
type input "Simon Hewitt"
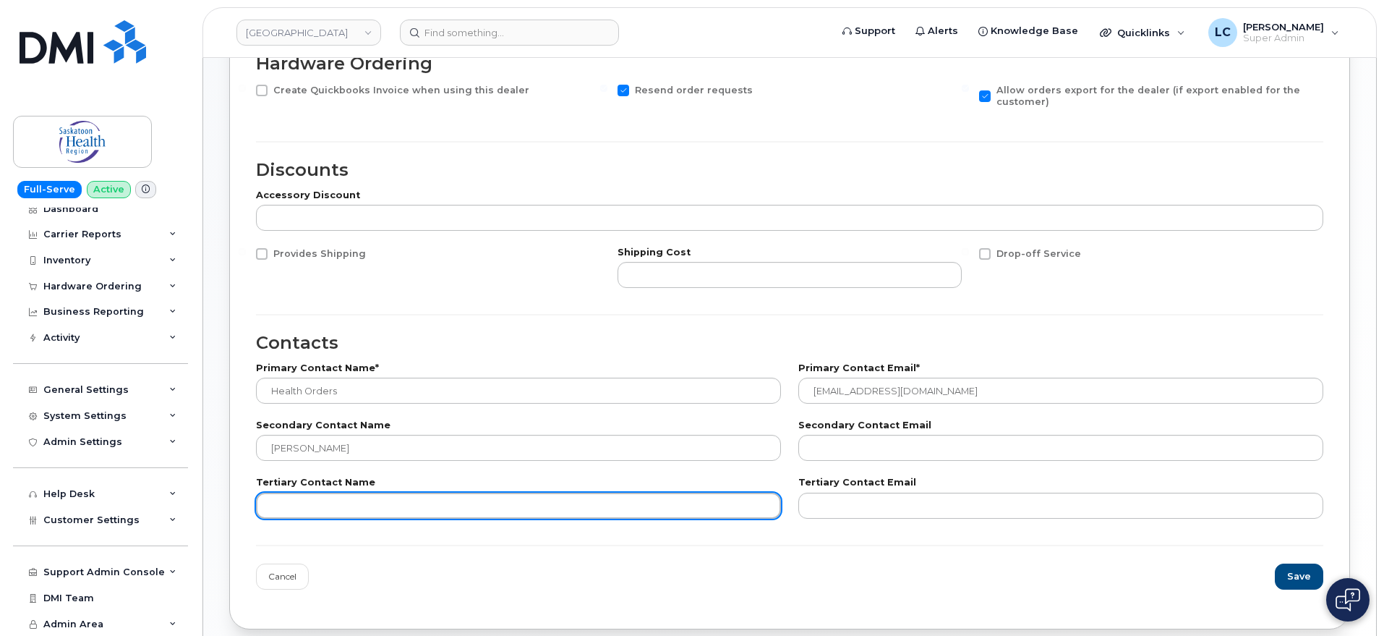
click at [384, 508] on input "text" at bounding box center [518, 505] width 525 height 26
type input "Krista Cranfield"
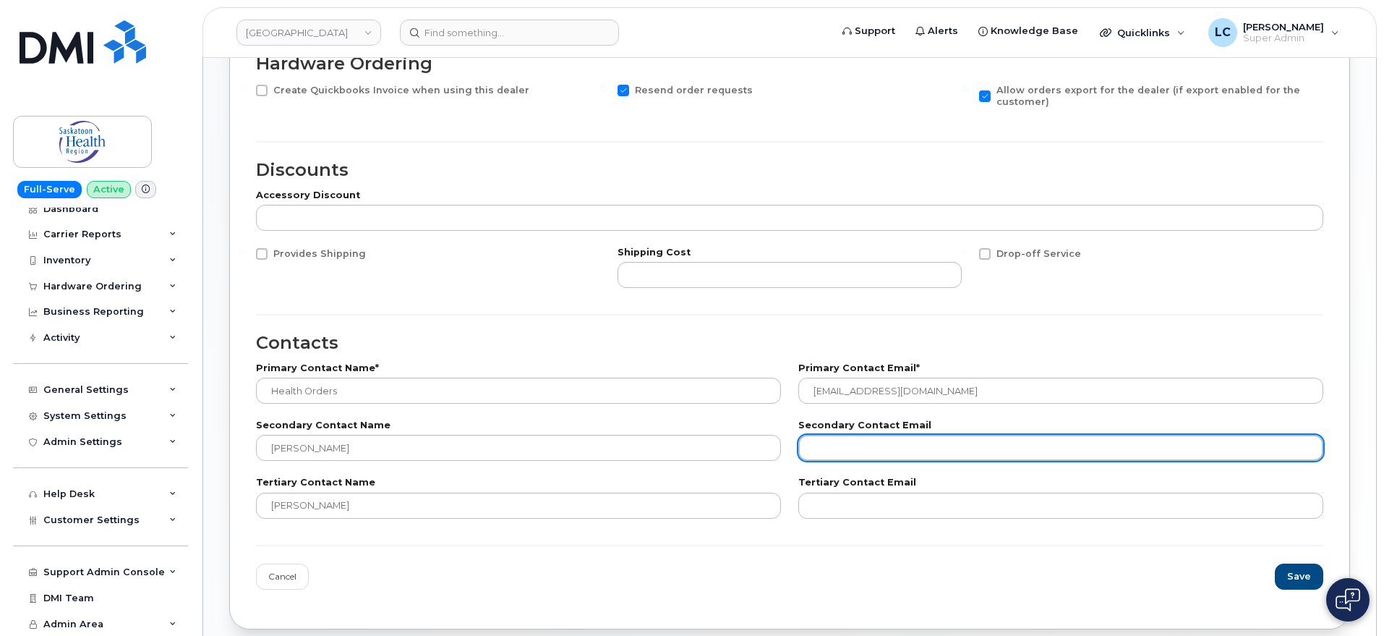
click at [906, 459] on input "email" at bounding box center [1060, 448] width 525 height 26
paste input "• simon.hewitt@thewirelessage.com"
drag, startPoint x: 834, startPoint y: 445, endPoint x: 736, endPoint y: 463, distance: 99.9
click at [736, 463] on div "Secondary Contact Name Simon Hewitt Secondary Contact Email • simon.hewitt@thew…" at bounding box center [789, 440] width 1085 height 57
type input "simon.hewitt@thewirelessage.com"
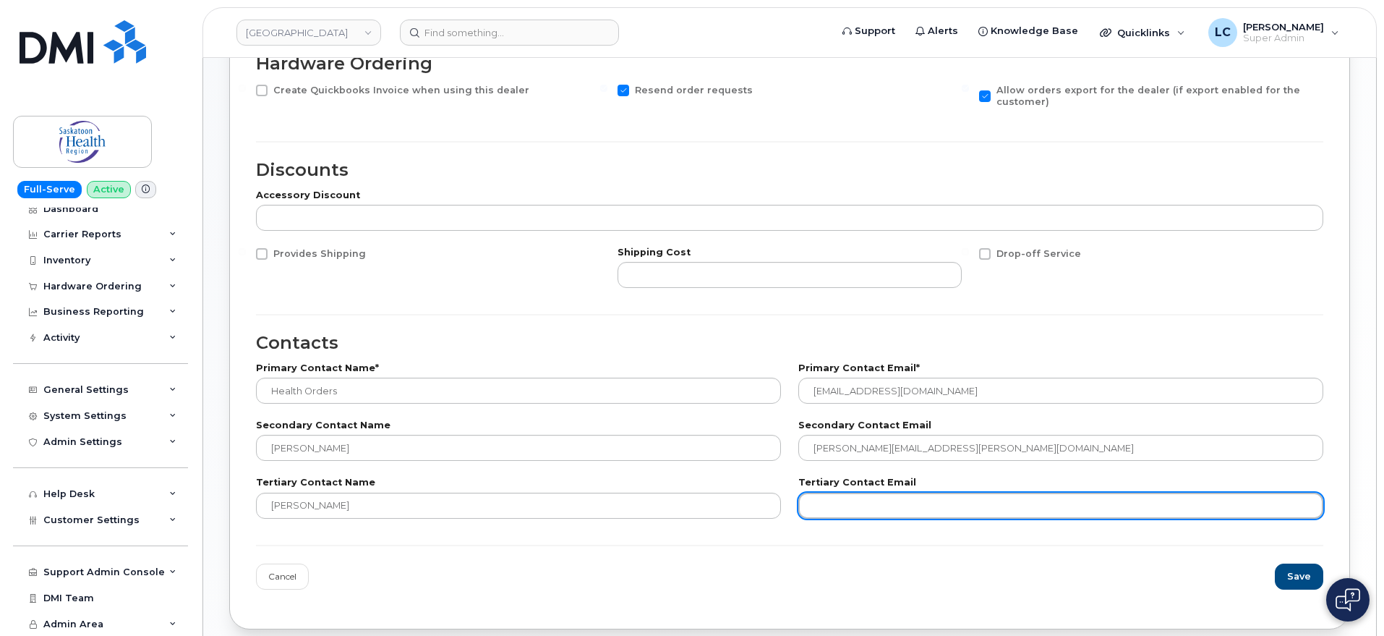
click at [858, 503] on input "email" at bounding box center [1060, 505] width 525 height 26
paste input "• krista.cranfield@thewirelessage.com"
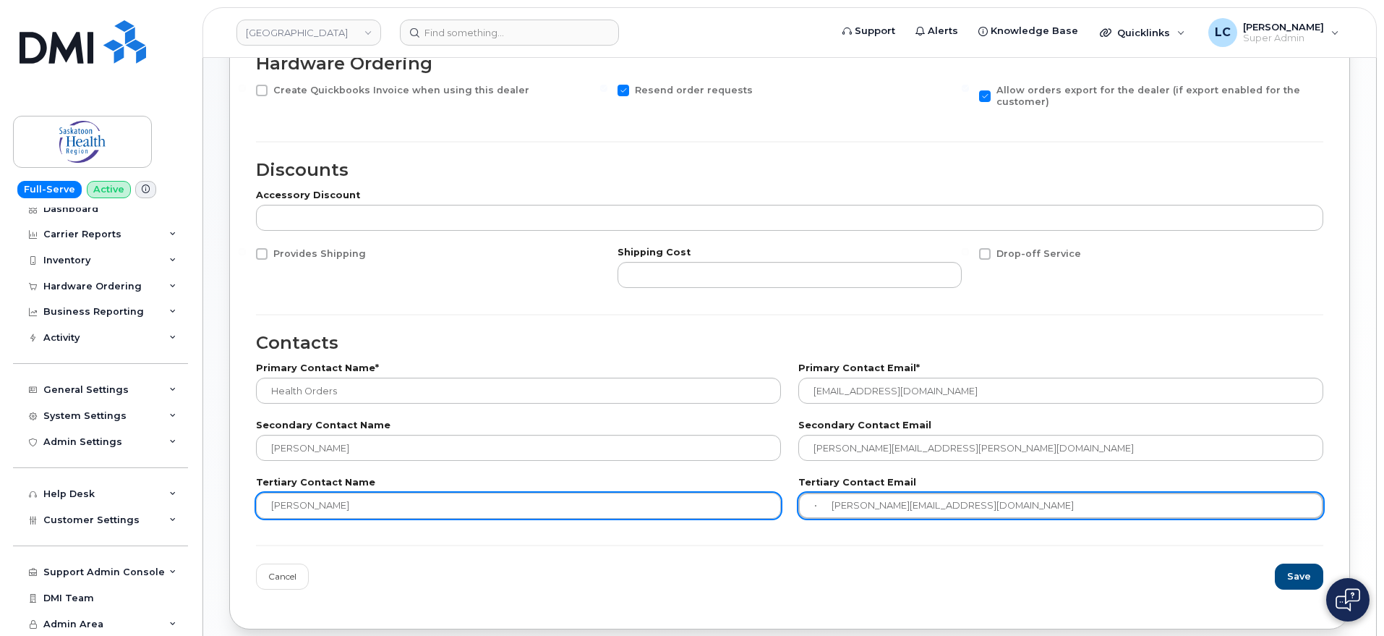
drag, startPoint x: 834, startPoint y: 509, endPoint x: 733, endPoint y: 508, distance: 102.0
click at [733, 508] on div "Tertiary Contact Name Krista Cranfield Tertiary Contact Email • krista.cranfiel…" at bounding box center [789, 497] width 1085 height 57
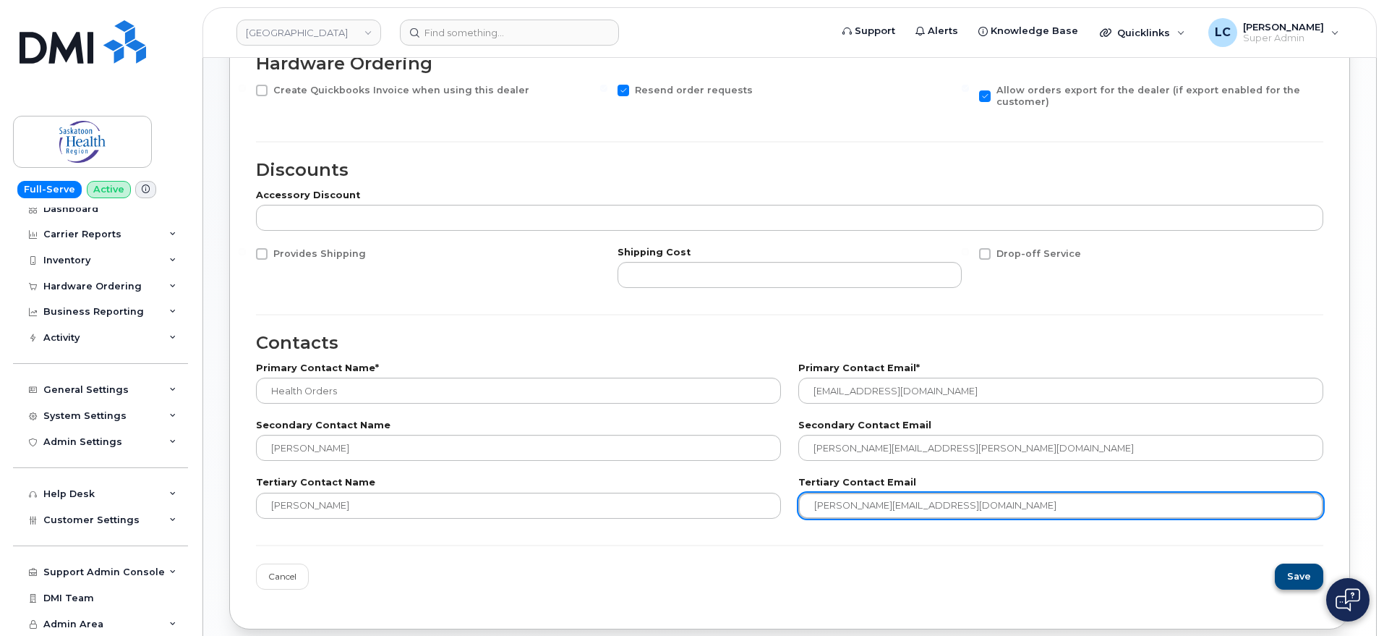
type input "krista.cranfield@thewirelessage.com"
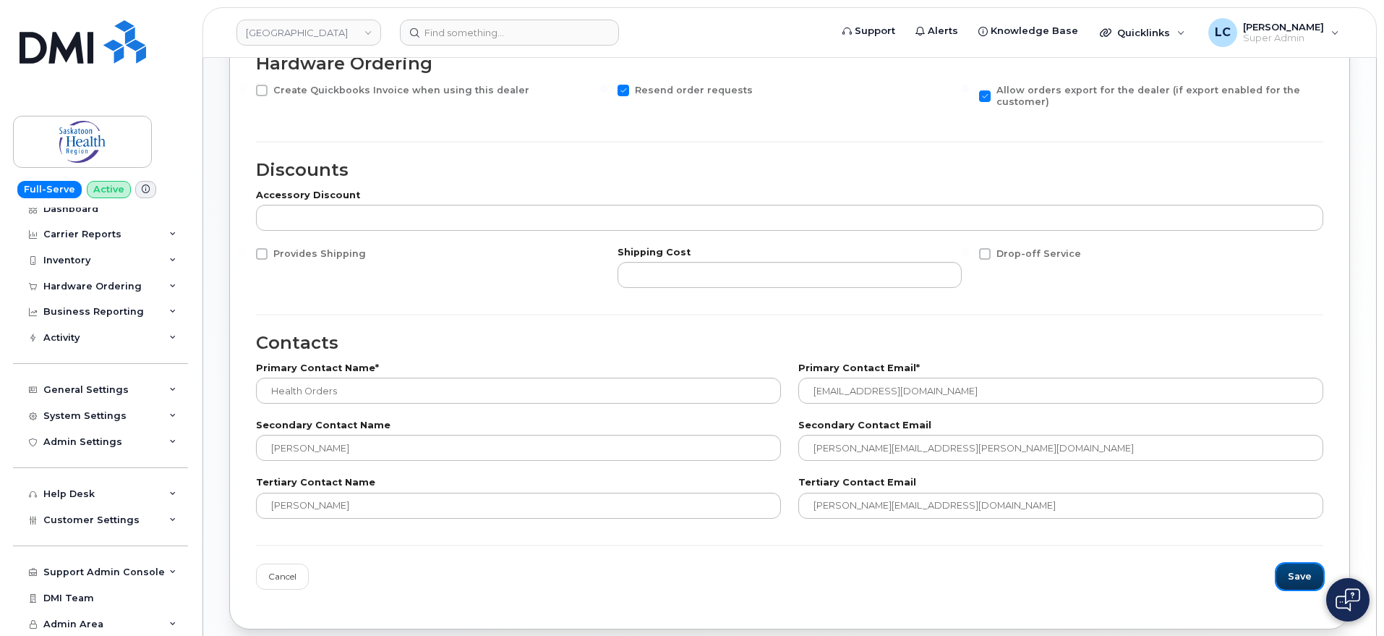
click at [1303, 572] on span "Save" at bounding box center [1300, 576] width 24 height 14
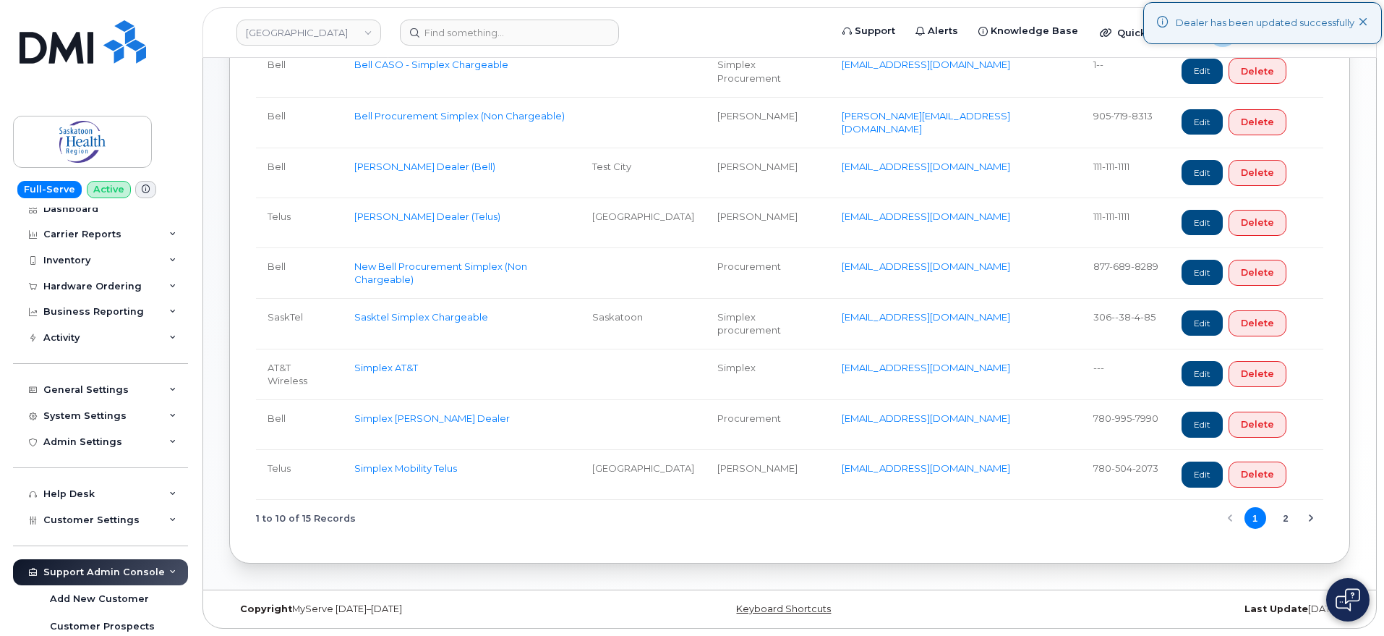
scroll to position [316, 0]
